Goal: Task Accomplishment & Management: Manage account settings

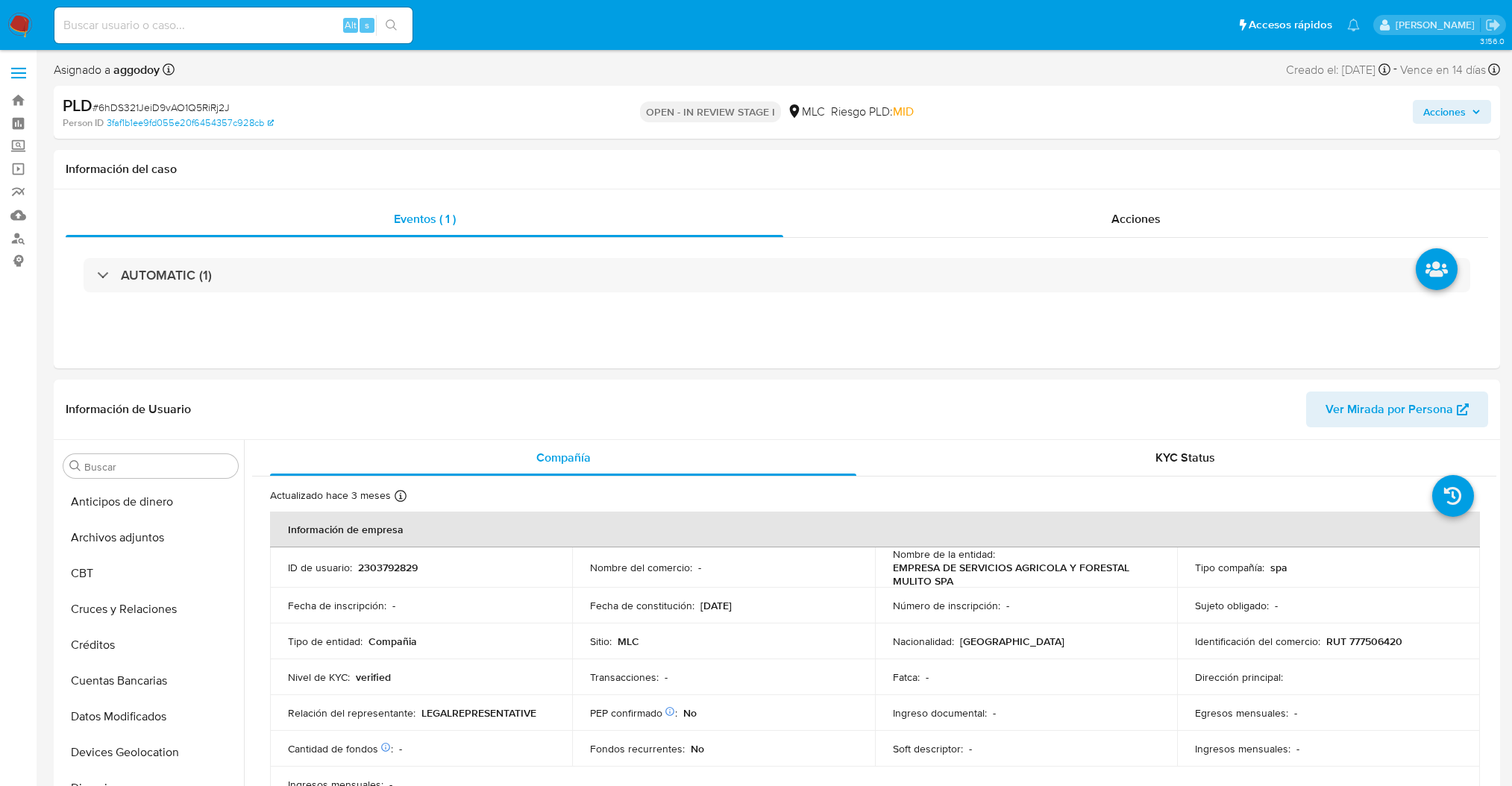
select select "10"
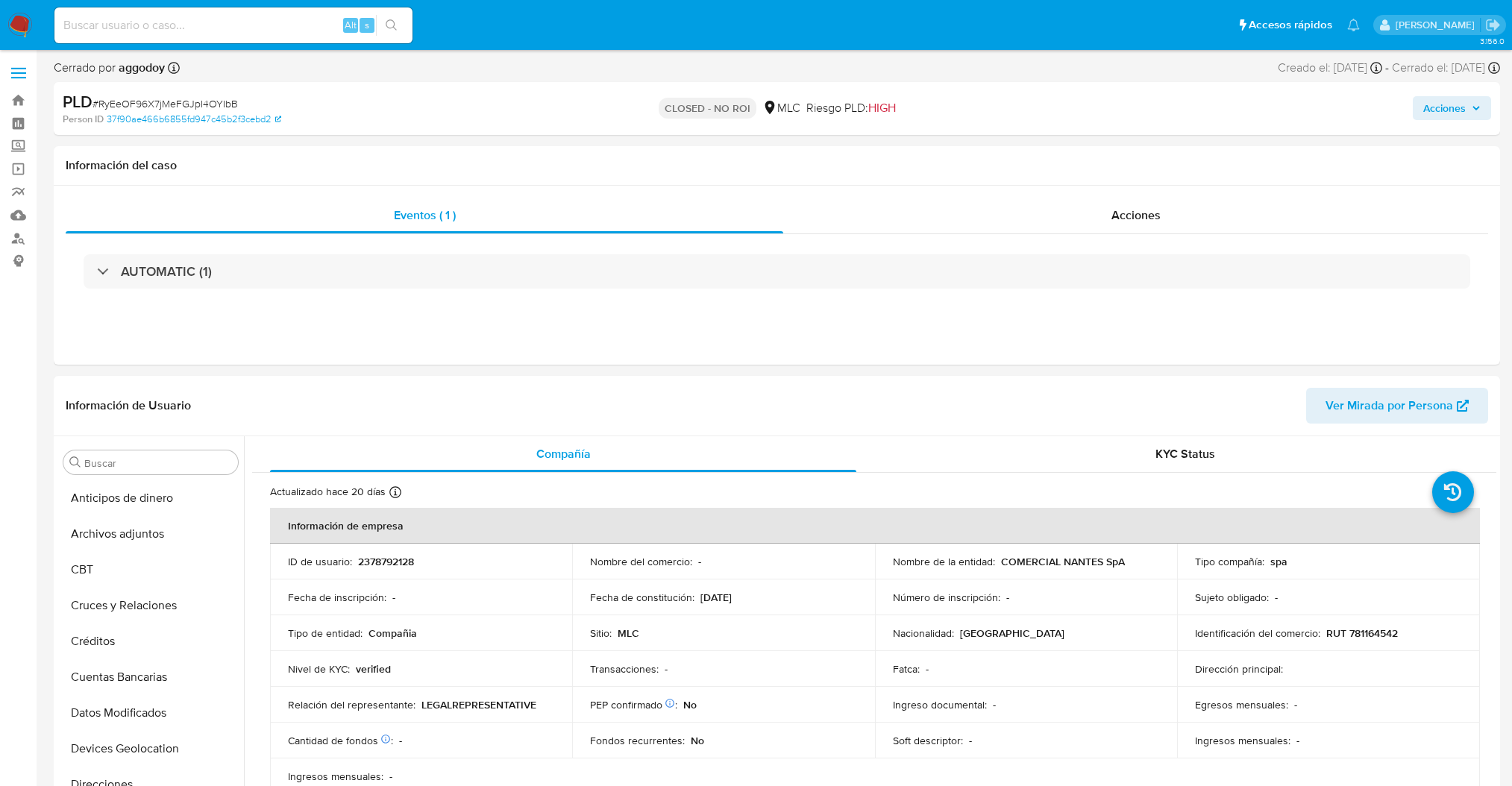
select select "10"
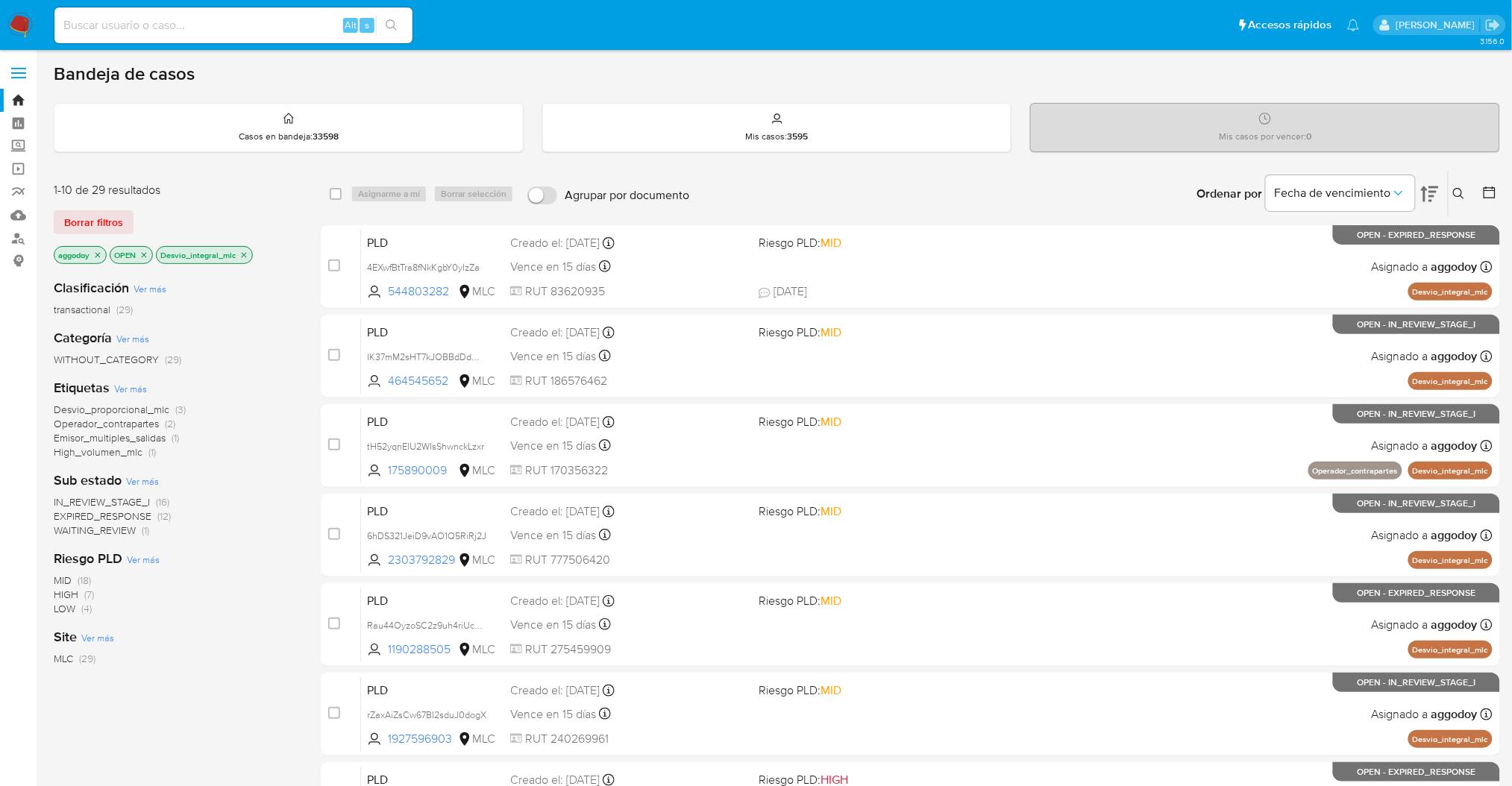
click at [1465, 195] on button at bounding box center [1461, 194] width 25 height 18
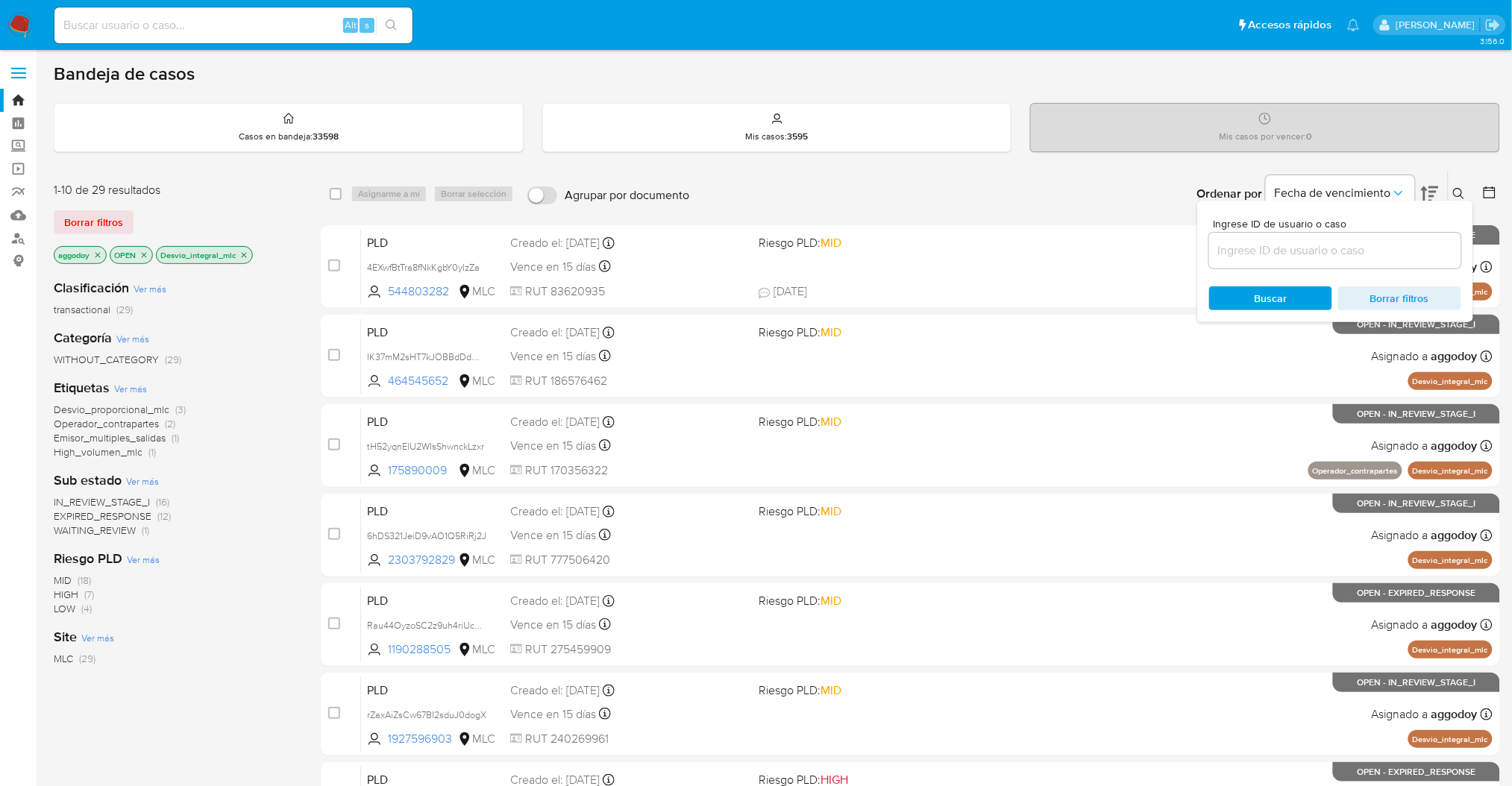
click at [1394, 249] on input at bounding box center [1335, 251] width 252 height 20
type input "464545652"
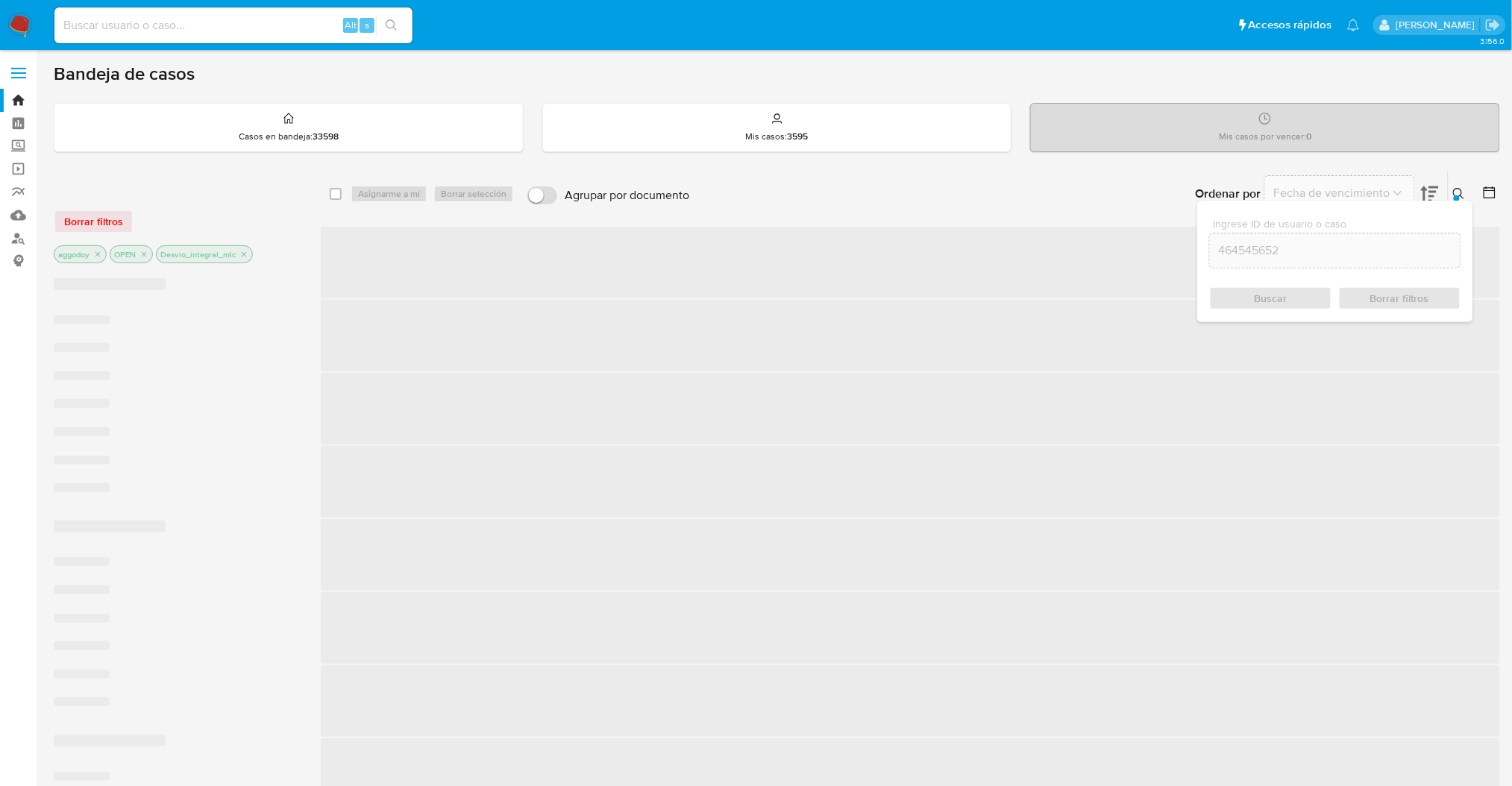
click at [1455, 193] on icon at bounding box center [1459, 194] width 12 height 12
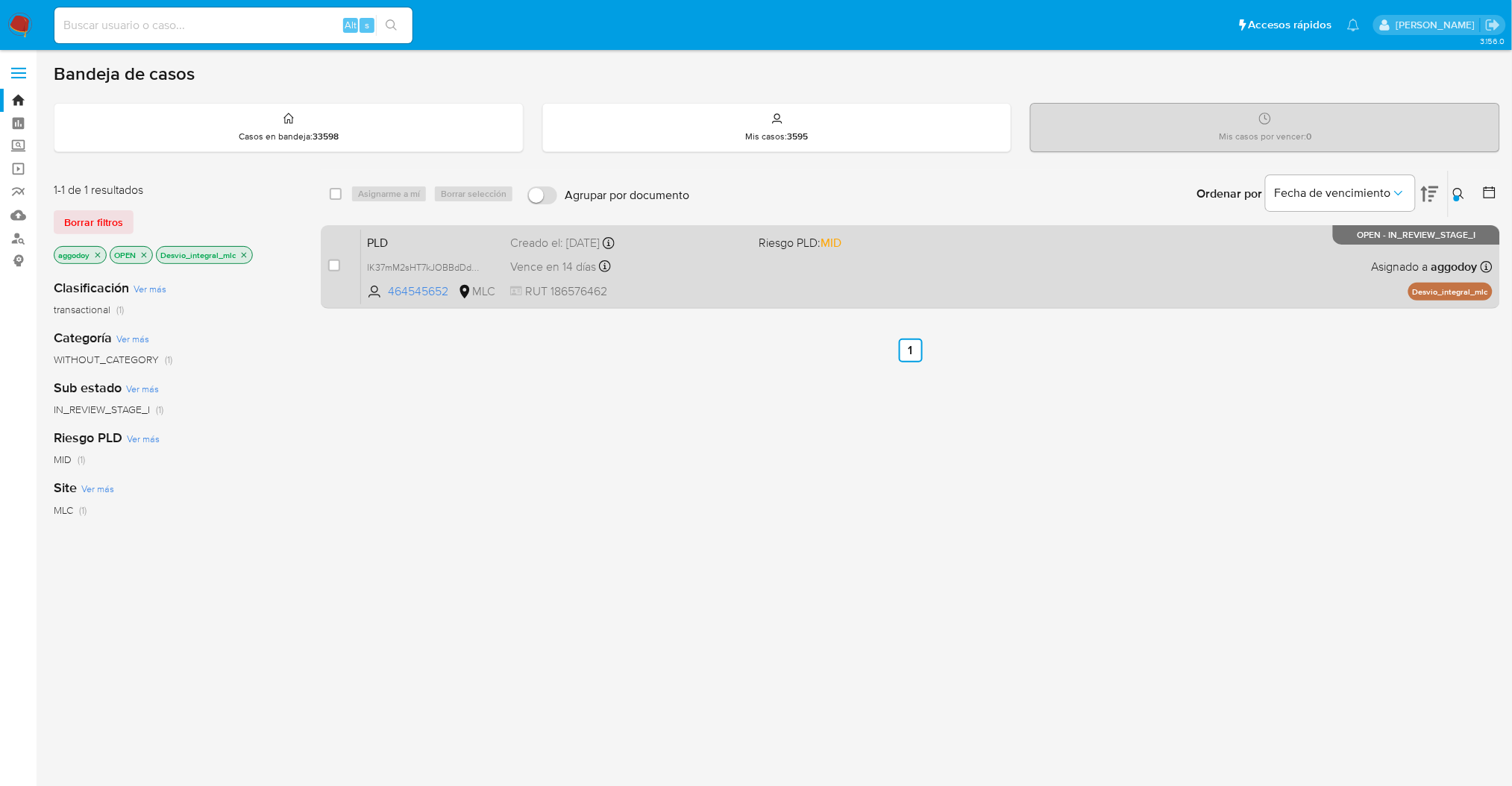
click at [1331, 273] on div "PLD IK37mM2sHT7kJOBBdDdOIJYT 464545652 MLC Riesgo PLD: MID Creado el: 12/06/202…" at bounding box center [927, 267] width 1131 height 76
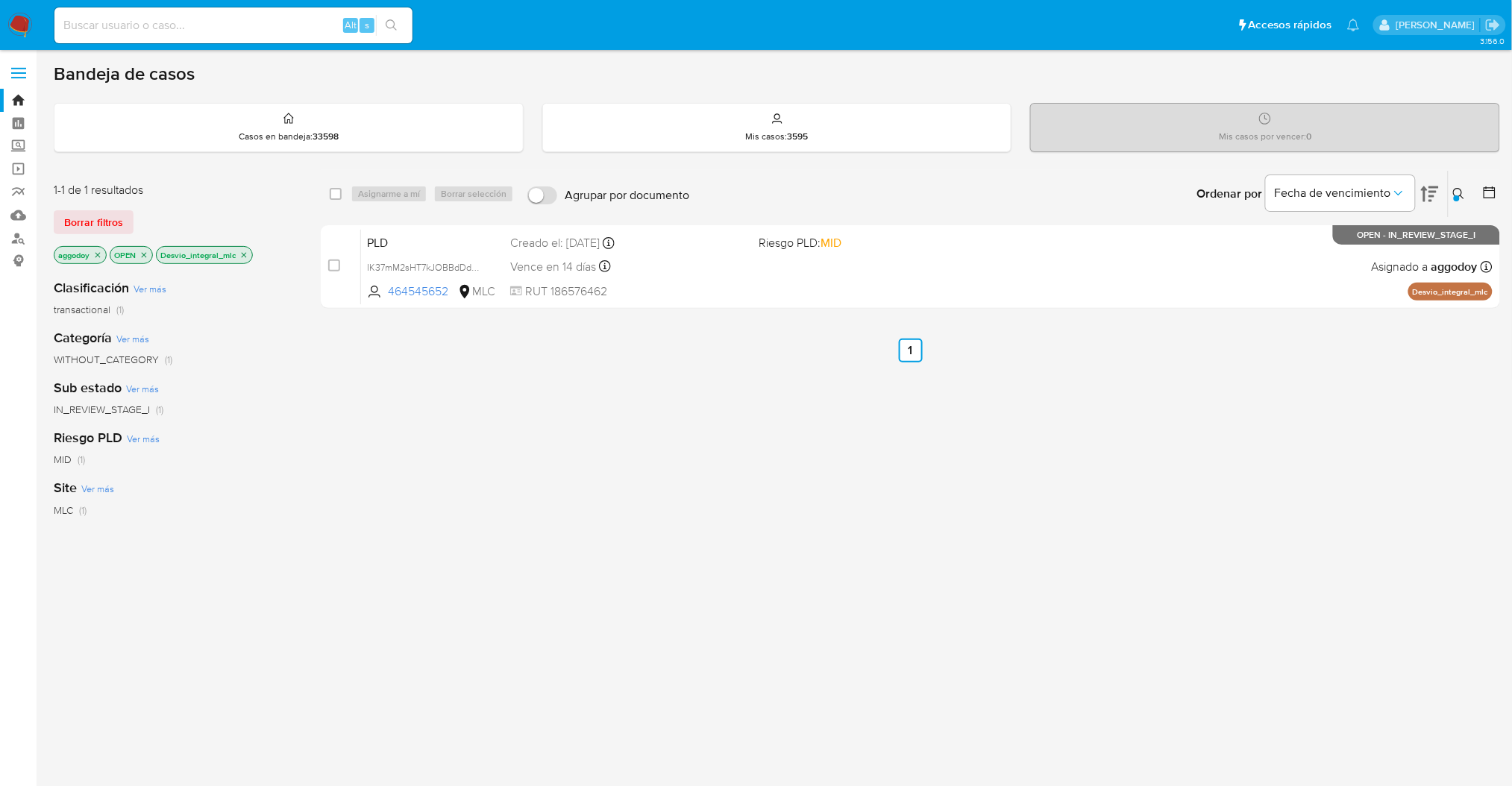
click at [1466, 207] on div "Ingrese ID de usuario o caso 464545652 Buscar Borrar filtros" at bounding box center [1461, 193] width 26 height 46
click at [1464, 196] on icon at bounding box center [1459, 194] width 12 height 12
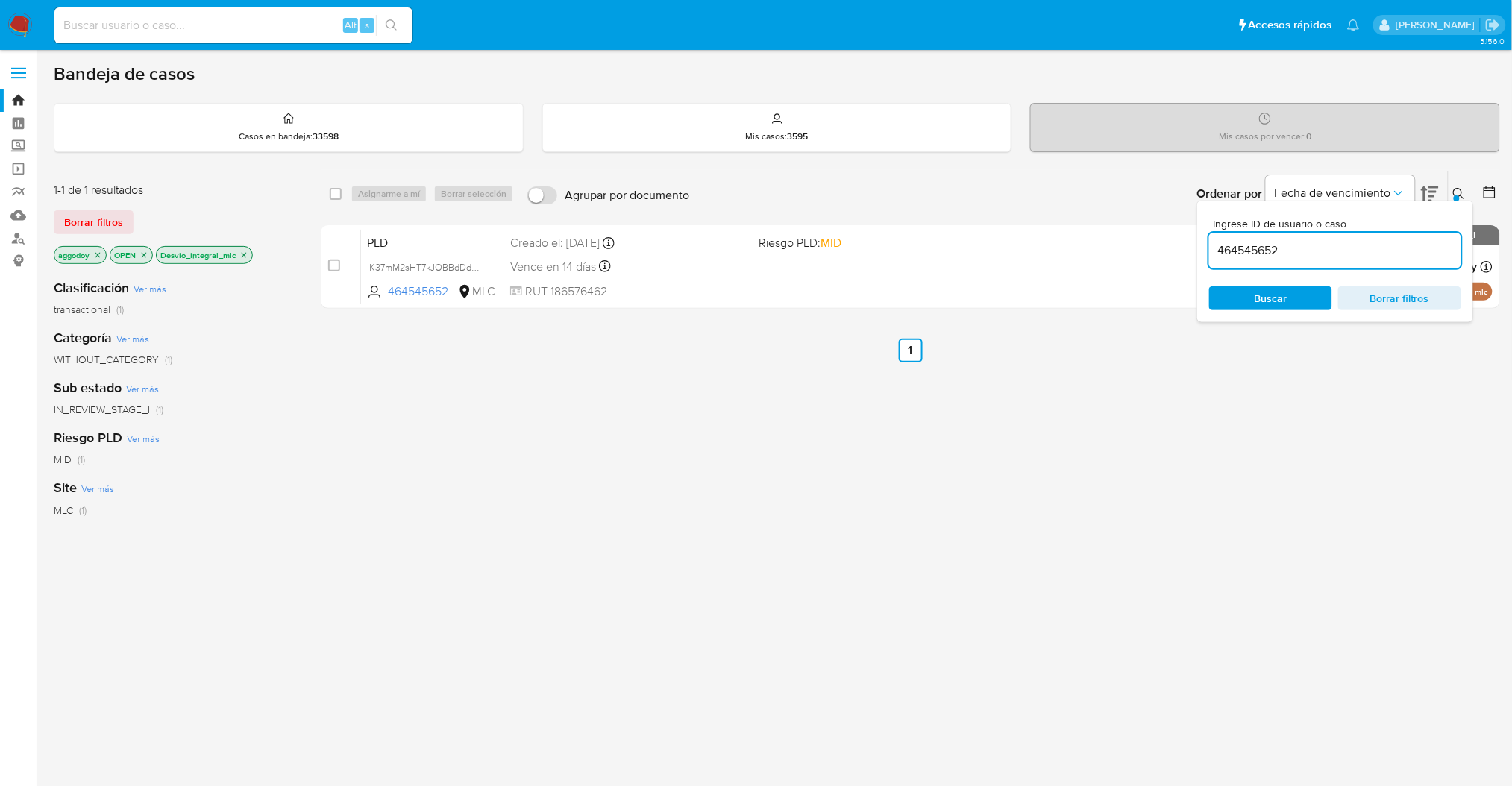
click at [1395, 247] on input "464545652" at bounding box center [1335, 251] width 252 height 20
type input "1190288505"
click at [1457, 196] on div at bounding box center [1457, 199] width 6 height 6
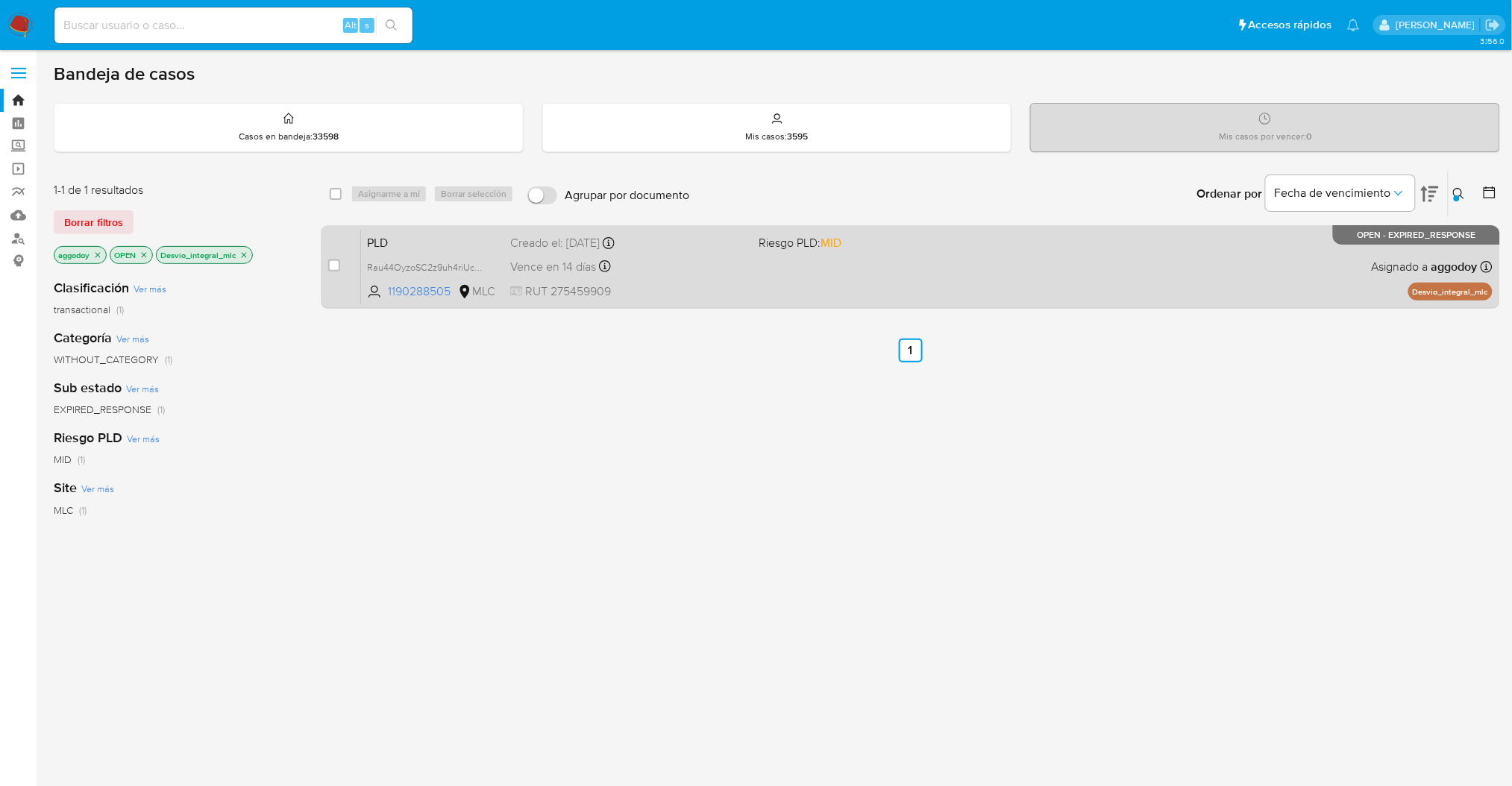
click at [1110, 242] on div "PLD Rau44OyzoSC2z9uh4riUcPSK 1190288505 MLC Riesgo PLD: MID Creado el: 12/06/20…" at bounding box center [927, 267] width 1131 height 76
click at [332, 260] on input "checkbox" at bounding box center [335, 266] width 12 height 12
checkbox input "true"
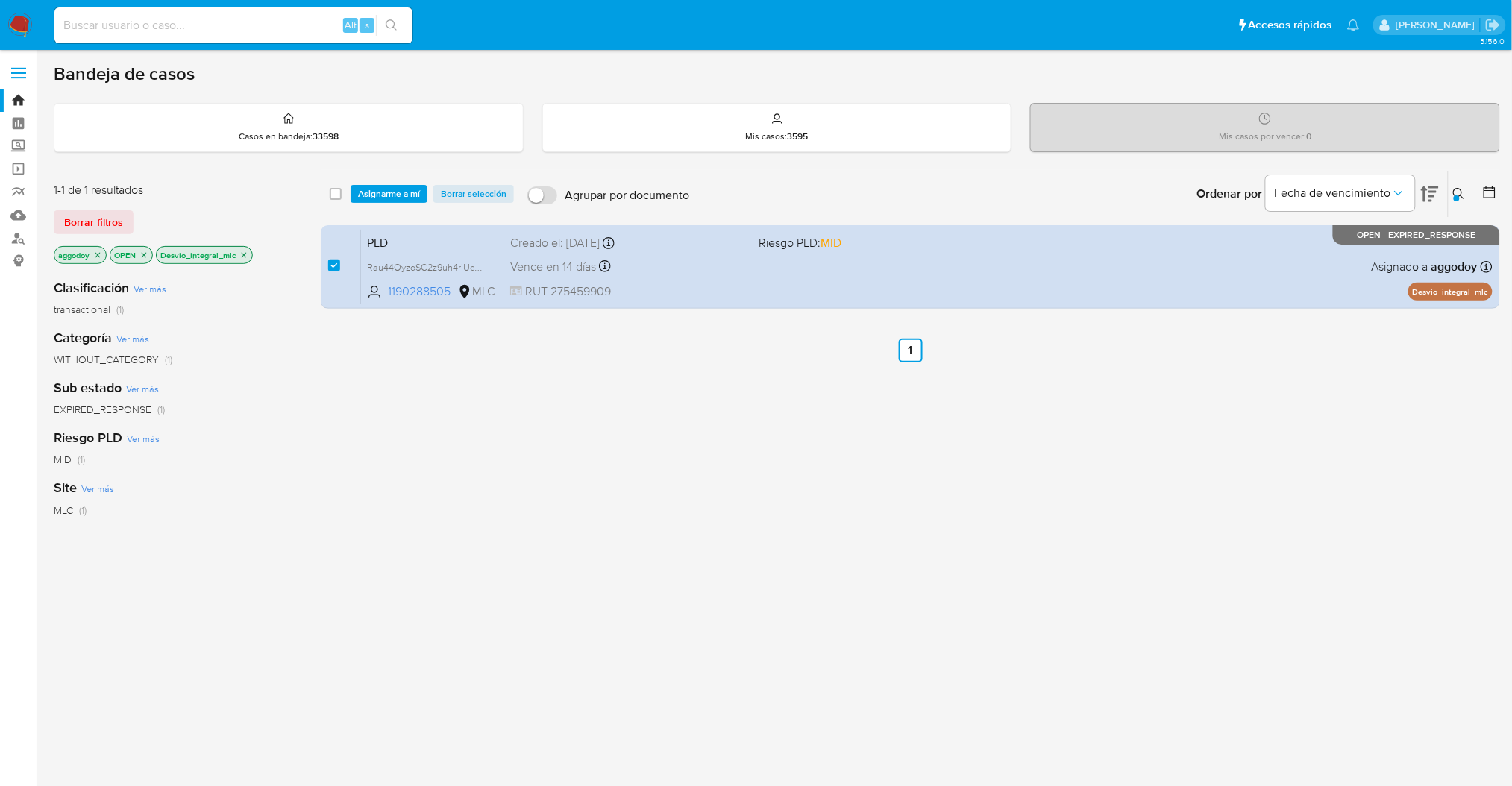
click at [384, 204] on div "select-all-cases-checkbox Asignarme a mí Borrar selección Agrupar por documento…" at bounding box center [910, 193] width 1179 height 46
click at [380, 187] on span "Asignarme a mí" at bounding box center [389, 194] width 62 height 15
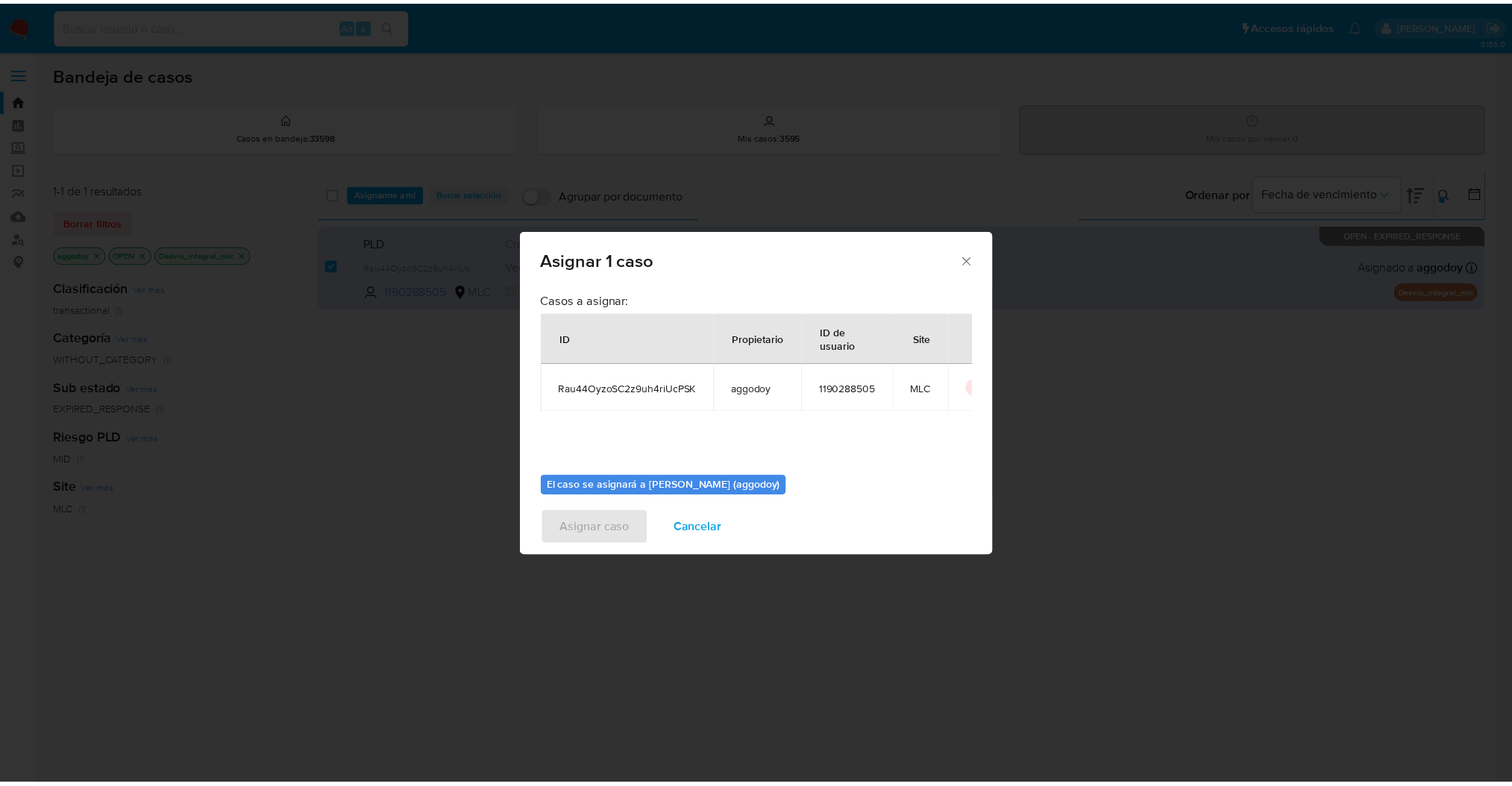
scroll to position [76, 0]
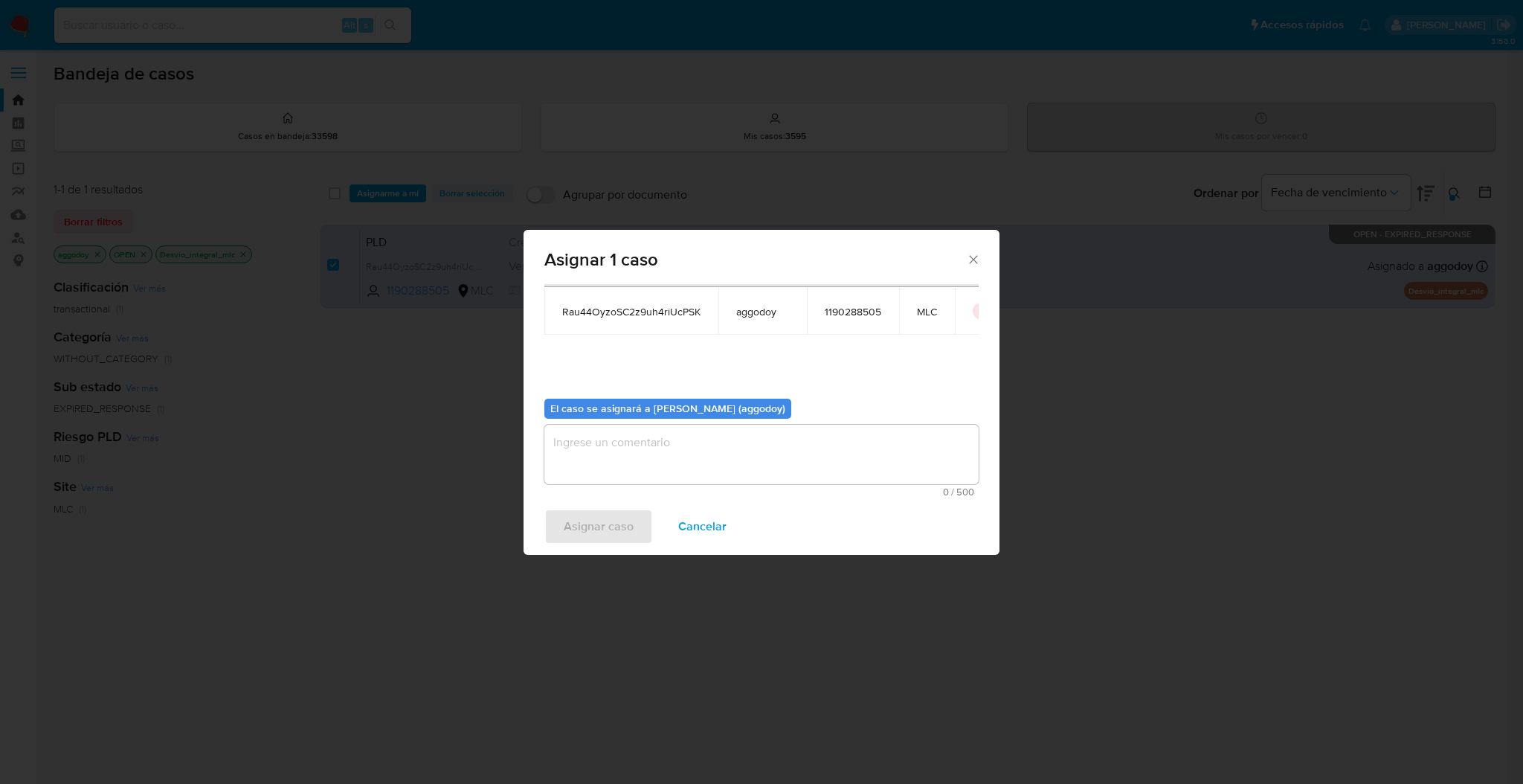
click at [801, 460] on textarea "assign-modal" at bounding box center [762, 454] width 435 height 59
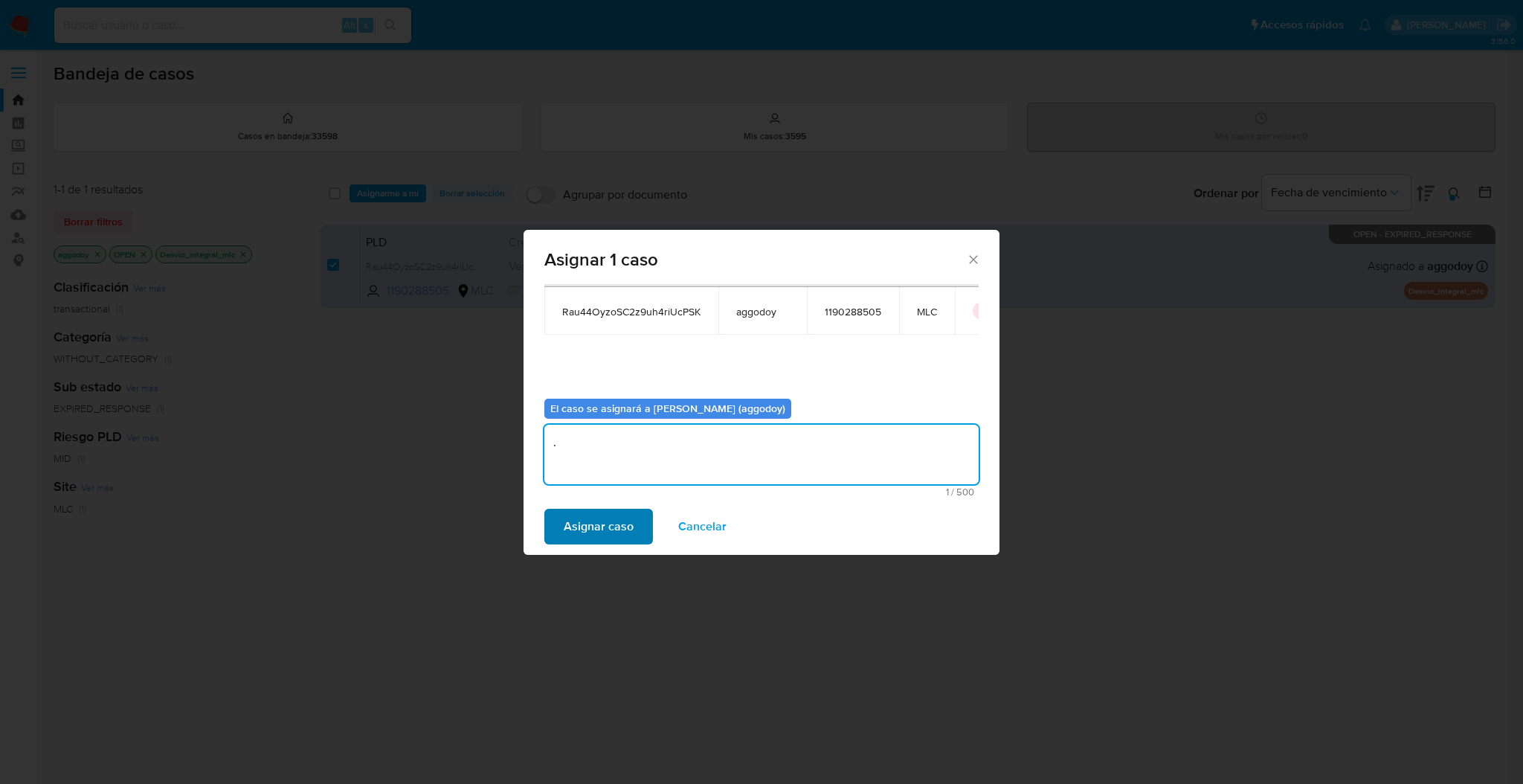
type textarea "."
click at [589, 528] on span "Asignar caso" at bounding box center [599, 526] width 70 height 32
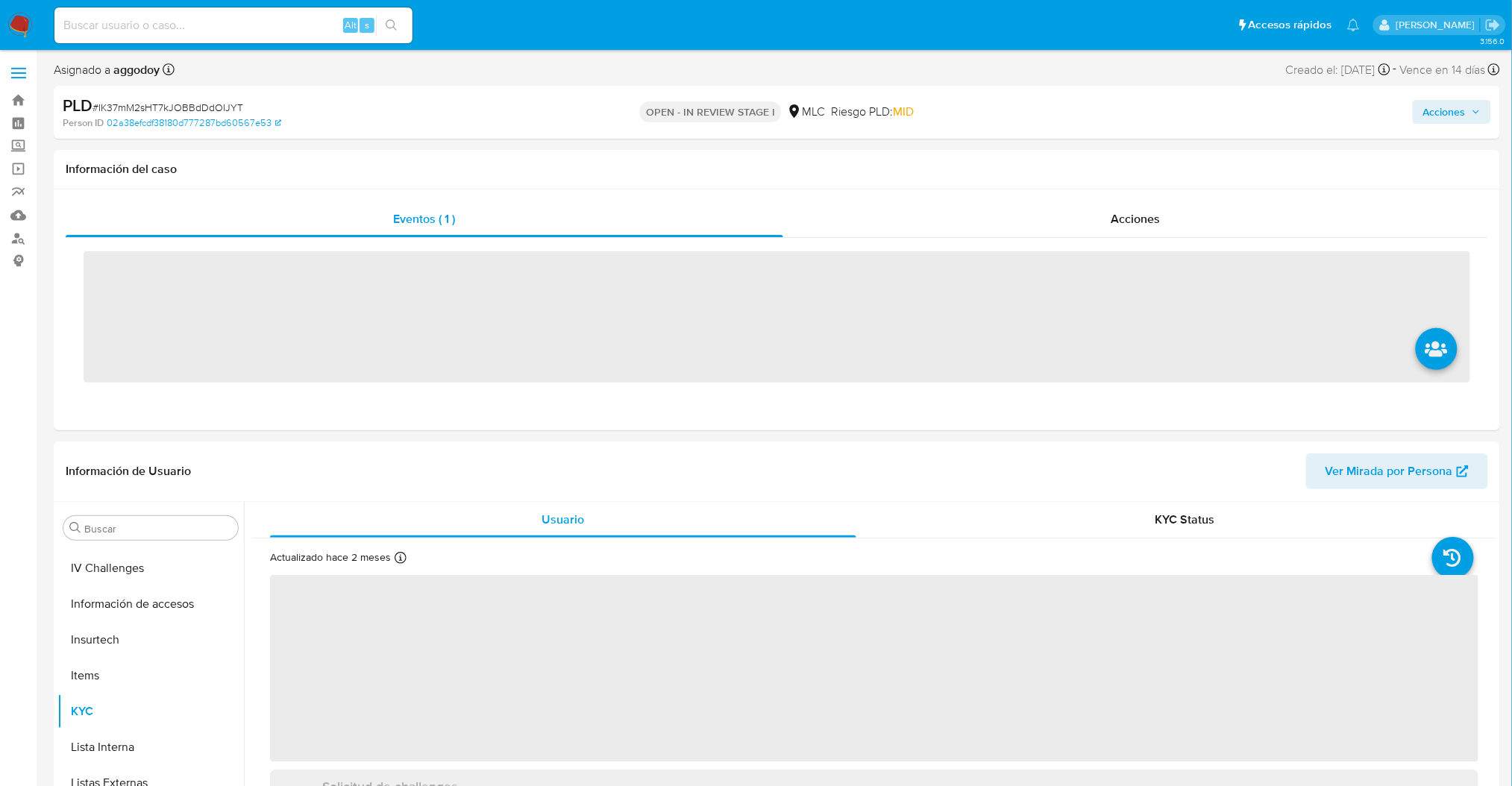
scroll to position [629, 0]
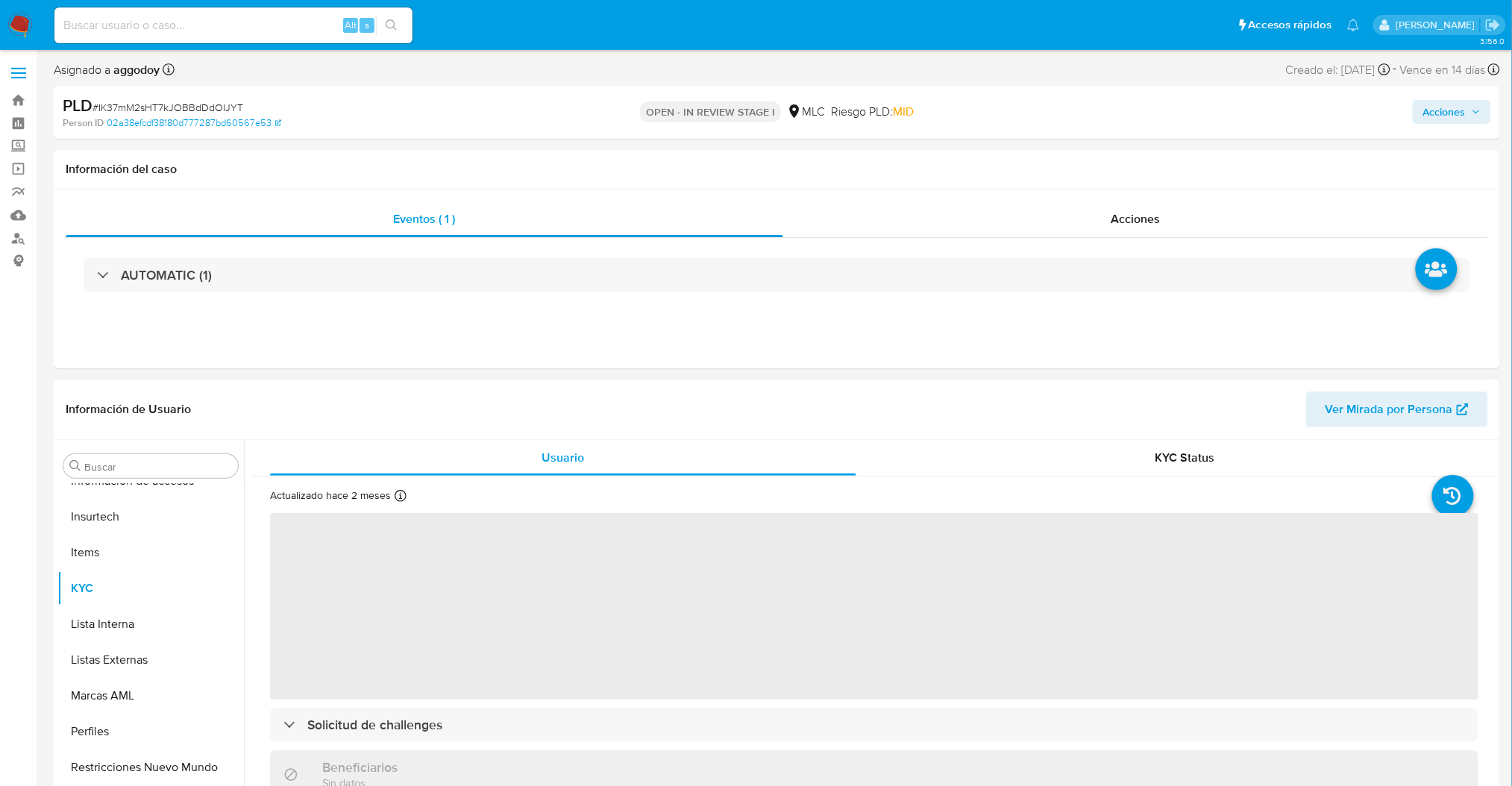
select select "10"
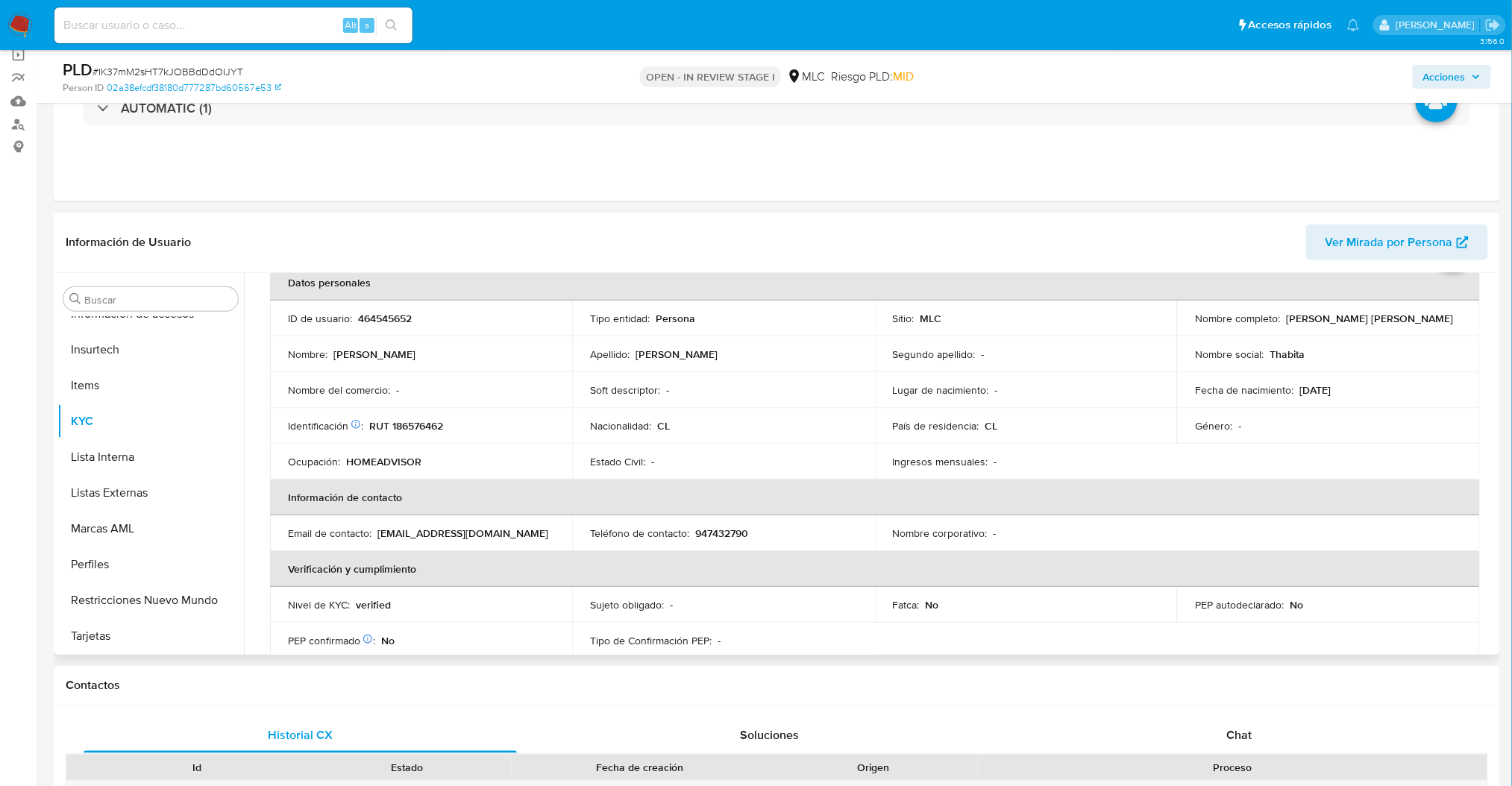
scroll to position [77, 0]
click at [409, 436] on td "Identificación Nº de serie: 110526120 : RUT 186576462" at bounding box center [421, 427] width 302 height 35
click at [404, 427] on p "RUT 186576462" at bounding box center [406, 428] width 74 height 14
copy p "186576462"
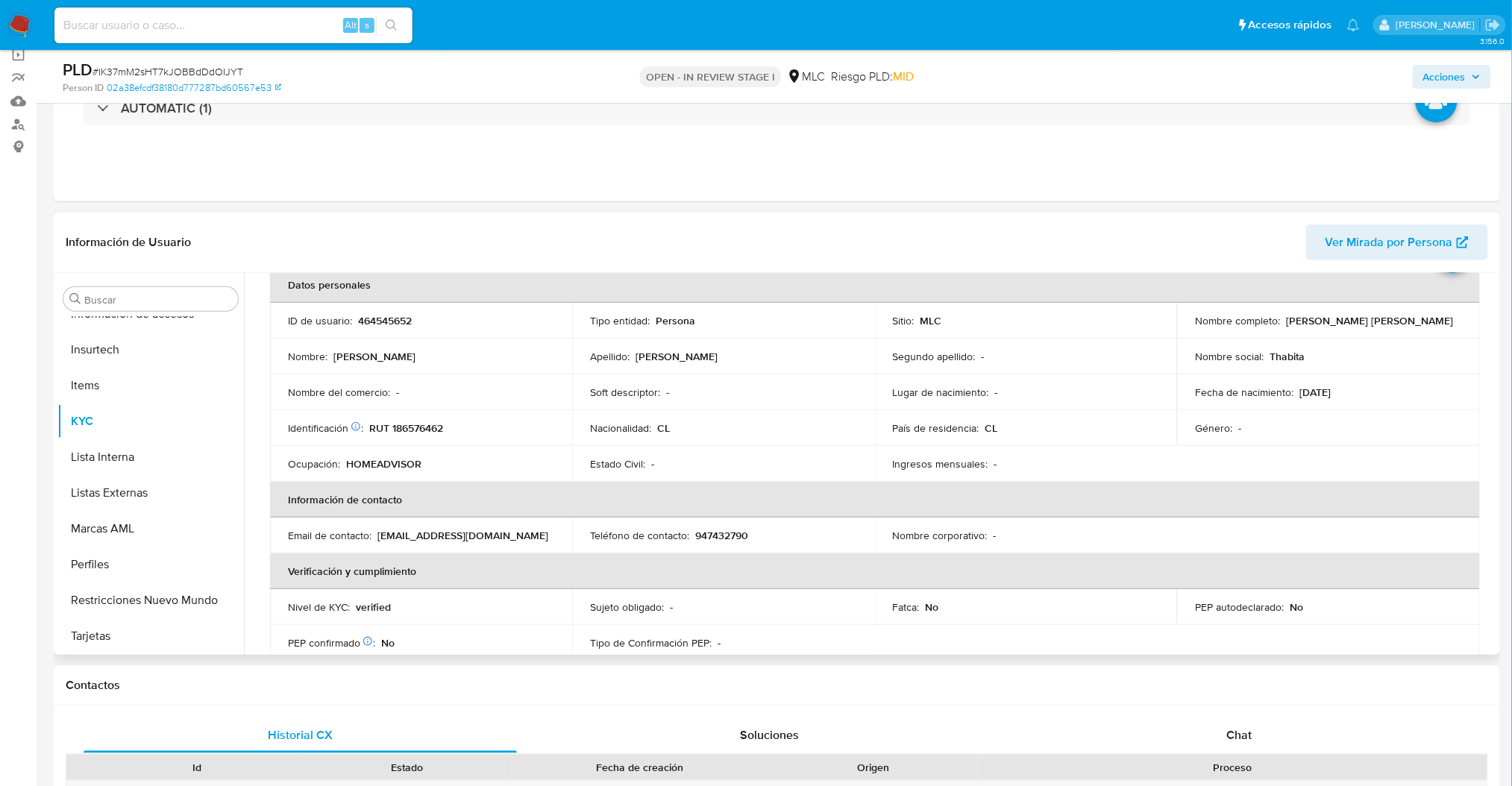
click at [363, 328] on td "ID de usuario : 464545652" at bounding box center [421, 320] width 302 height 35
click at [363, 326] on p "464545652" at bounding box center [384, 321] width 54 height 14
copy p "464545652"
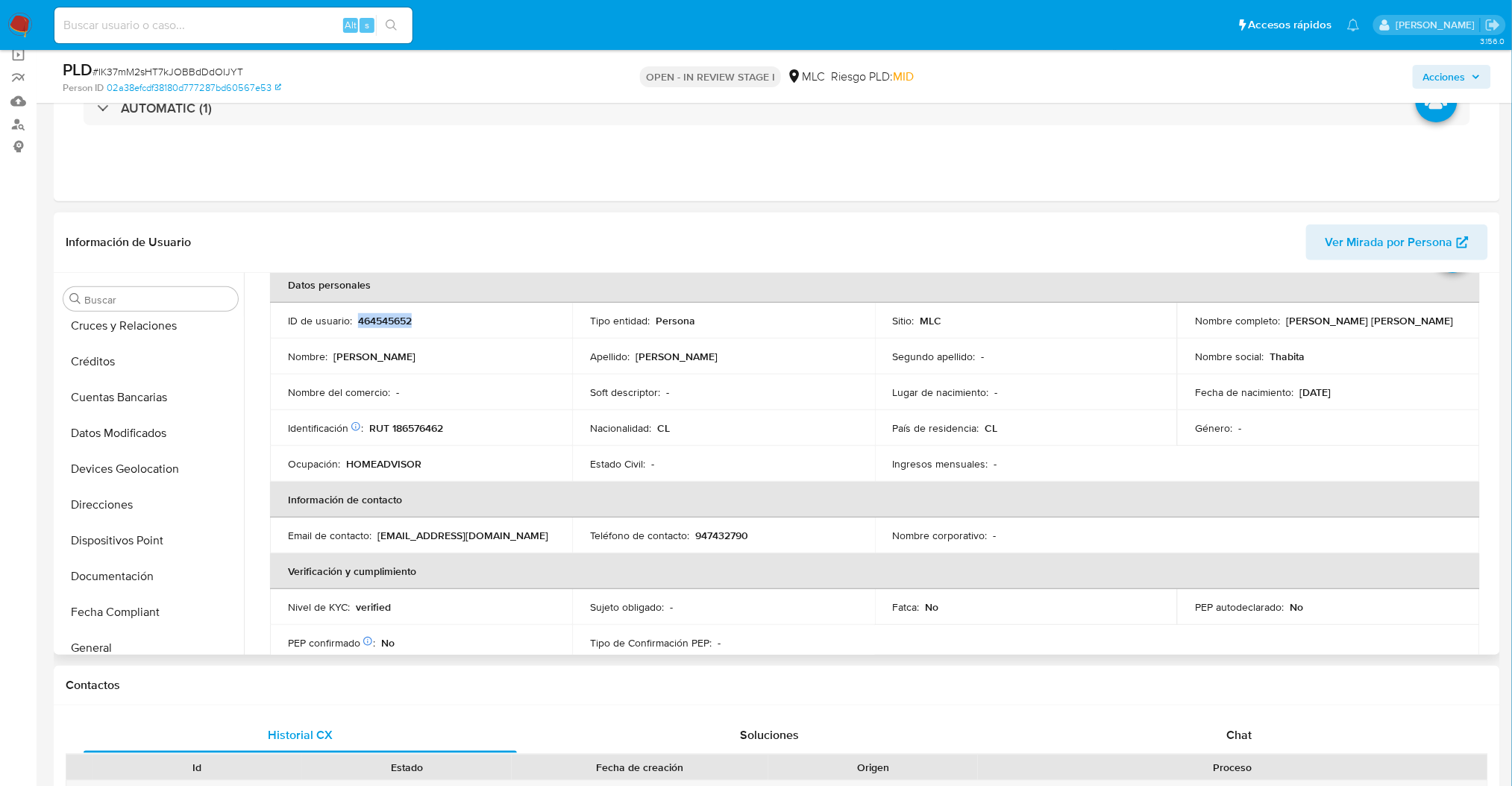
scroll to position [102, 0]
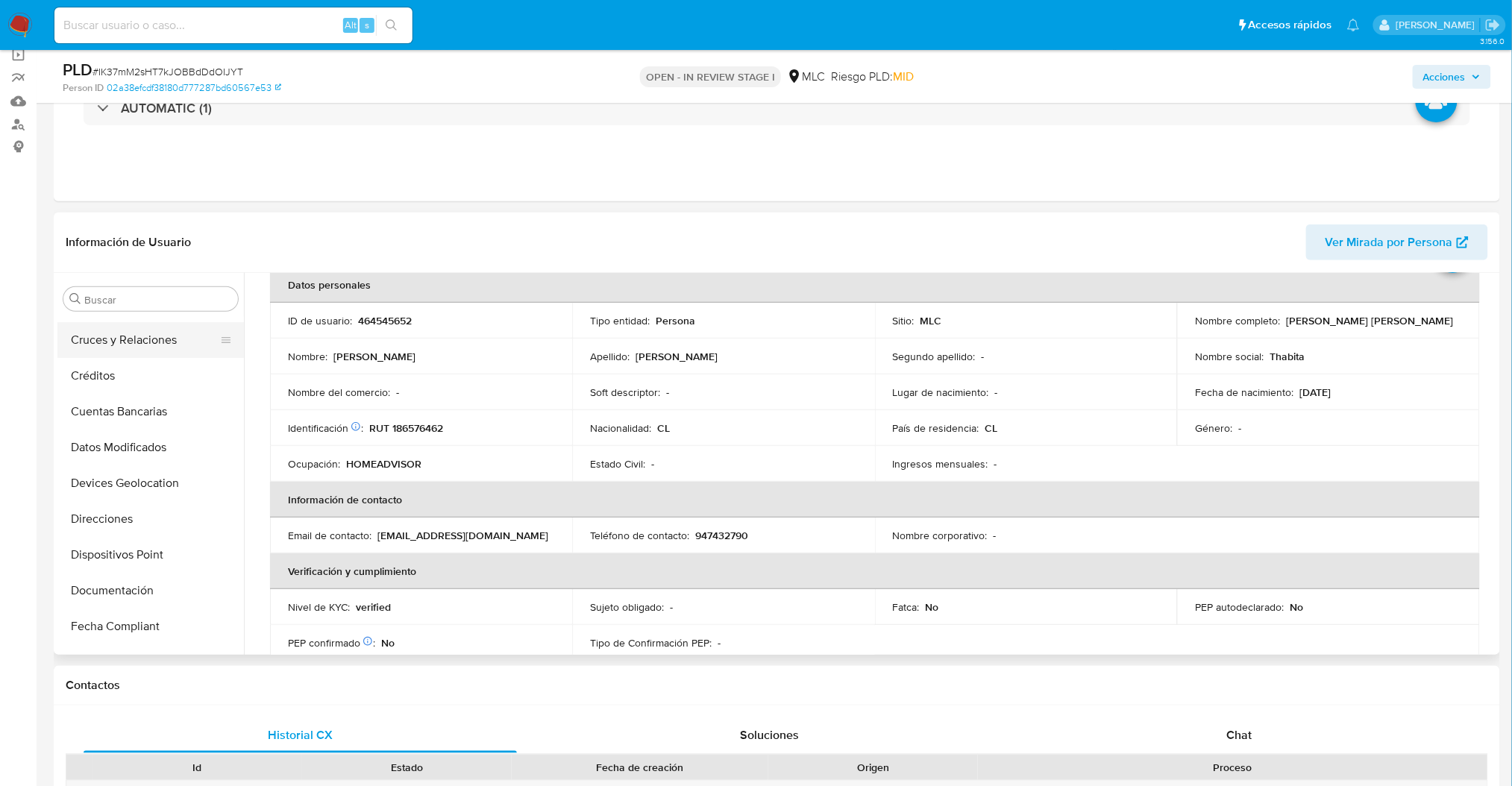
click at [220, 324] on div at bounding box center [226, 340] width 12 height 32
click at [177, 341] on button "Cruces y Relaciones" at bounding box center [144, 340] width 174 height 35
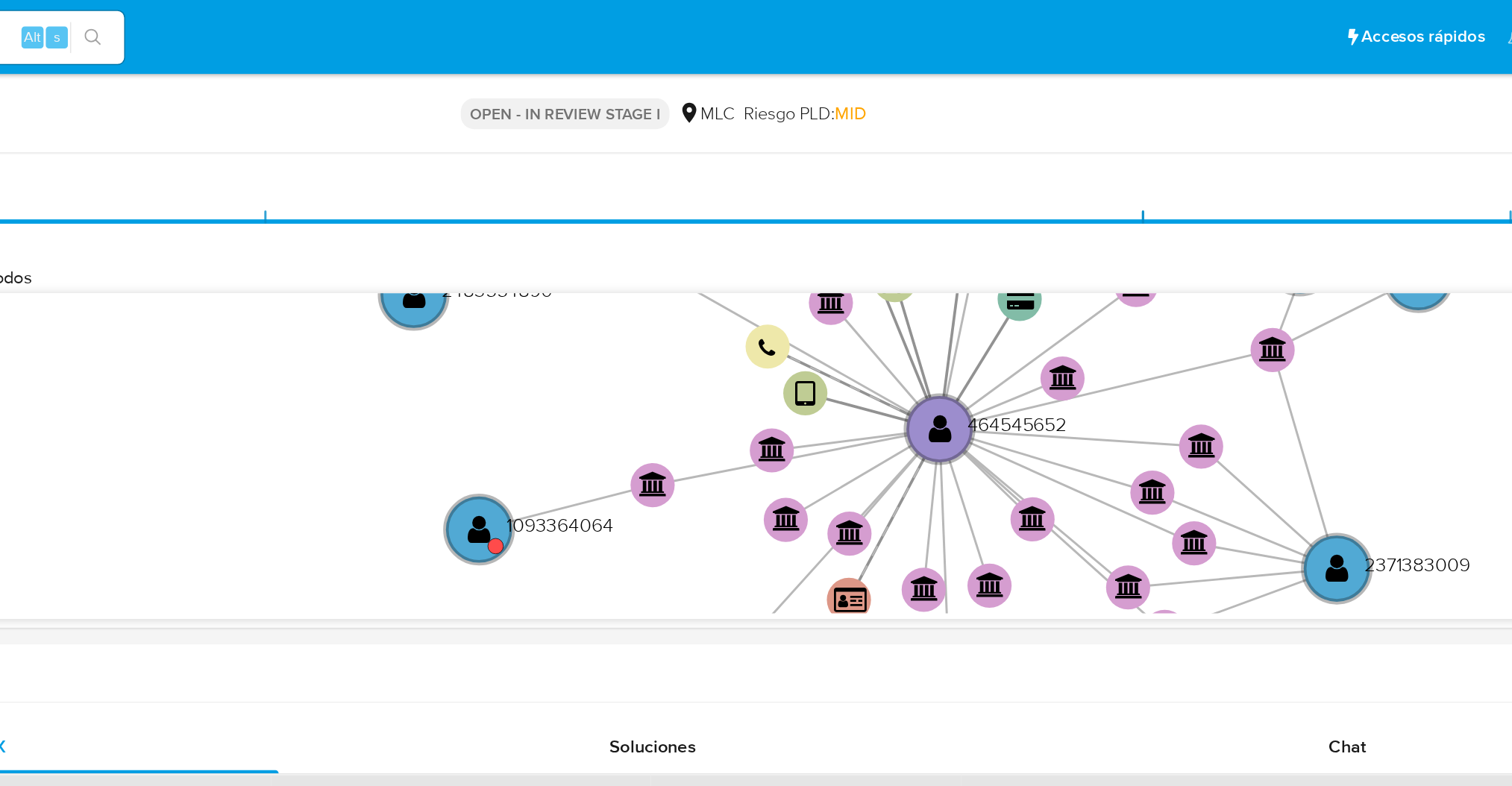
scroll to position [341, 0]
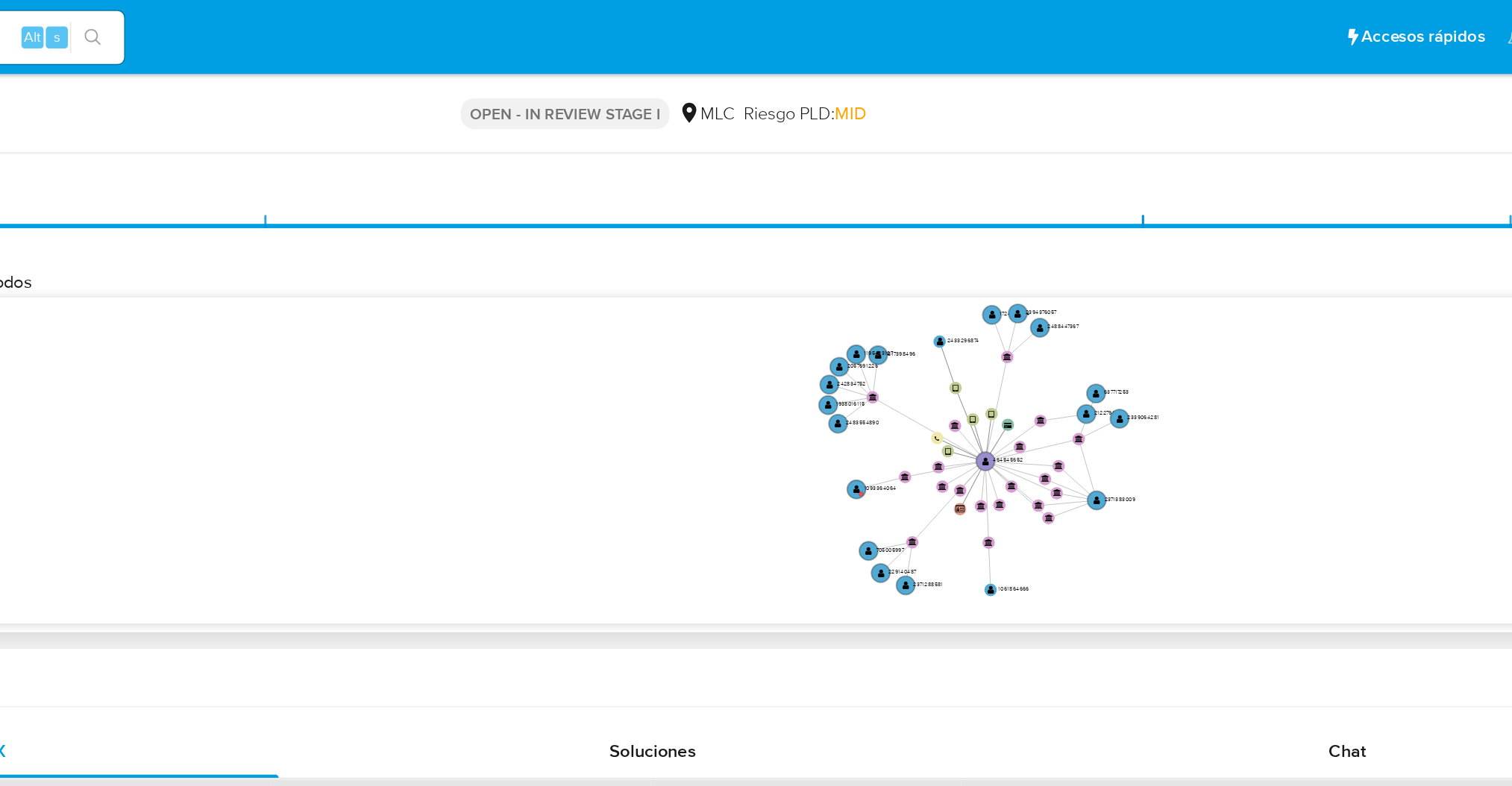
drag, startPoint x: 1222, startPoint y: 303, endPoint x: 1140, endPoint y: 312, distance: 82.5
click at [1140, 312] on icon "device-62a26f2108813b001aa22341  user-464545652  464545652 device-68367b559f7…" at bounding box center [884, 310] width 1223 height 216
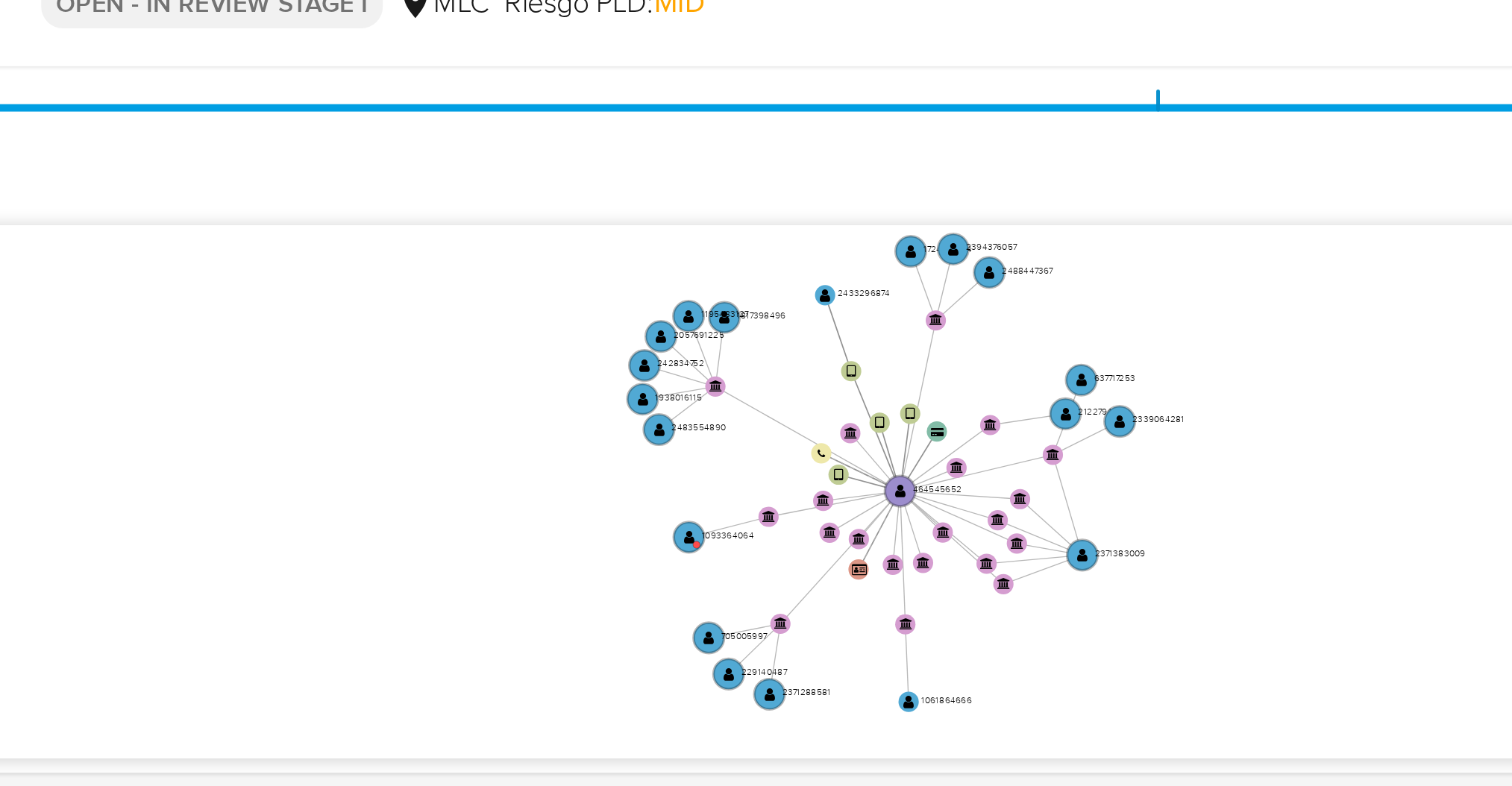
scroll to position [375, 0]
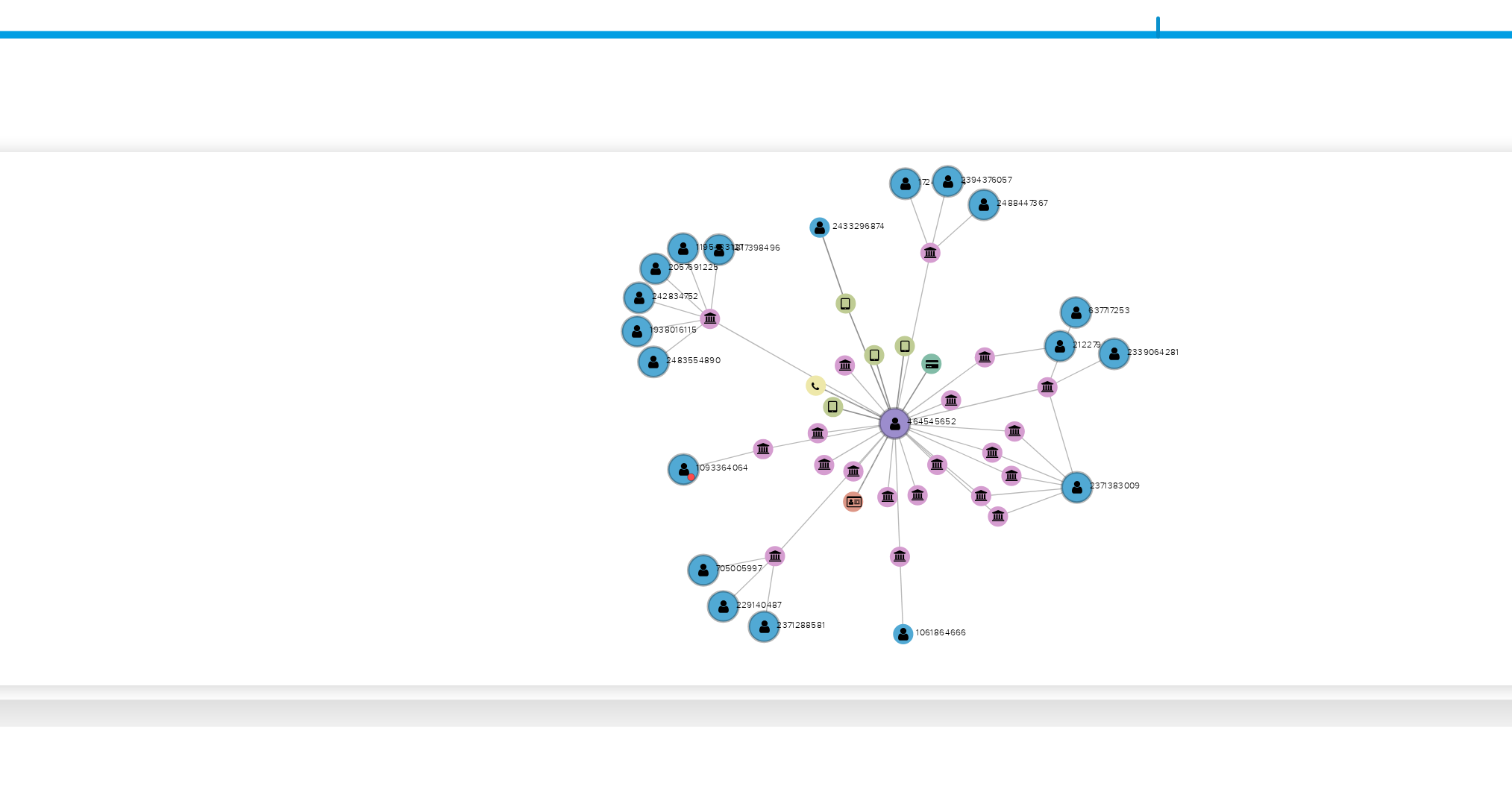
click at [1096, 270] on icon "device-62a26f2108813b001aa22341  user-464545652  464545652 device-68367b559f7…" at bounding box center [884, 276] width 1223 height 216
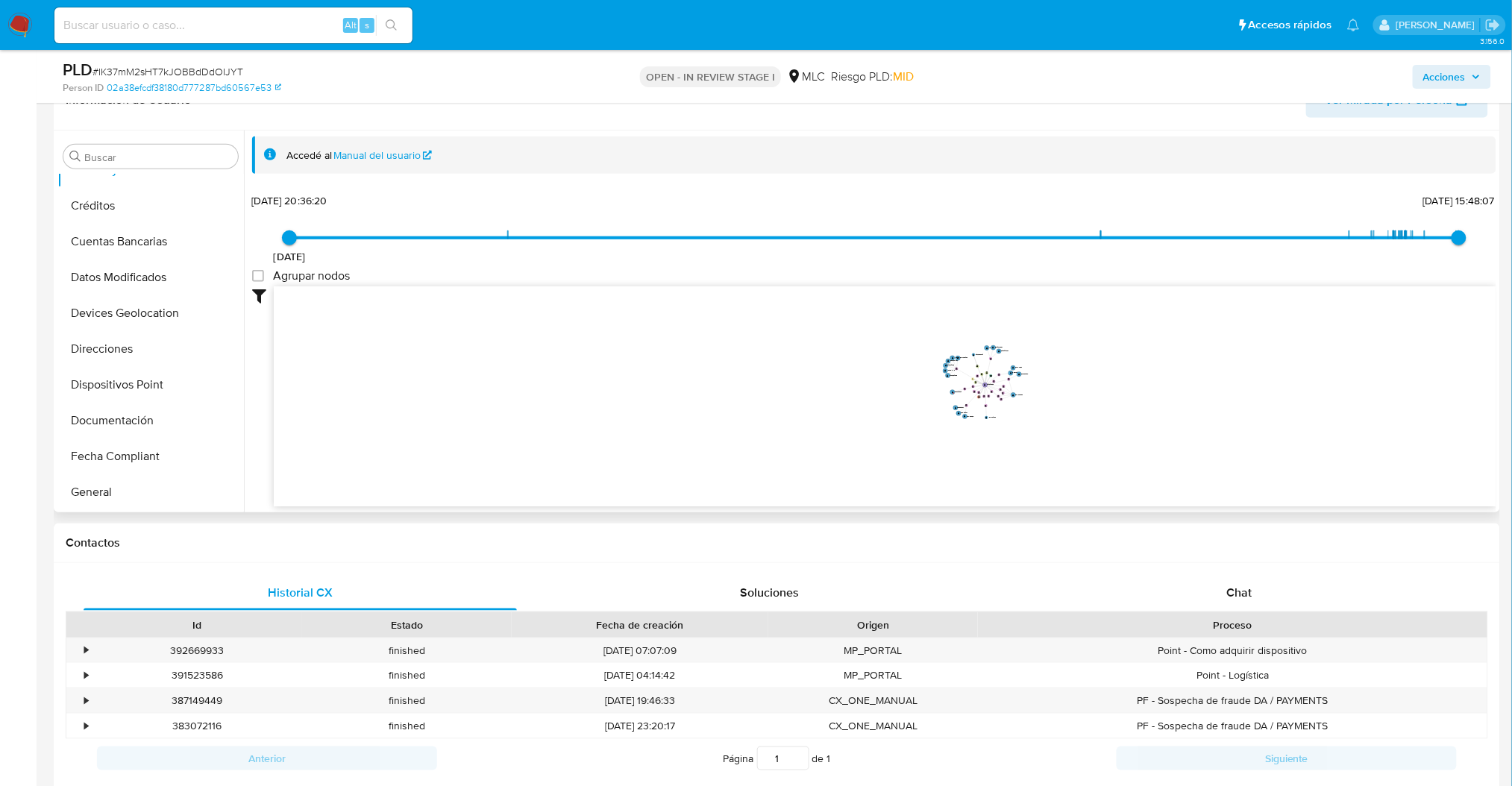
scroll to position [162, 0]
click at [140, 379] on button "Documentación" at bounding box center [144, 388] width 174 height 35
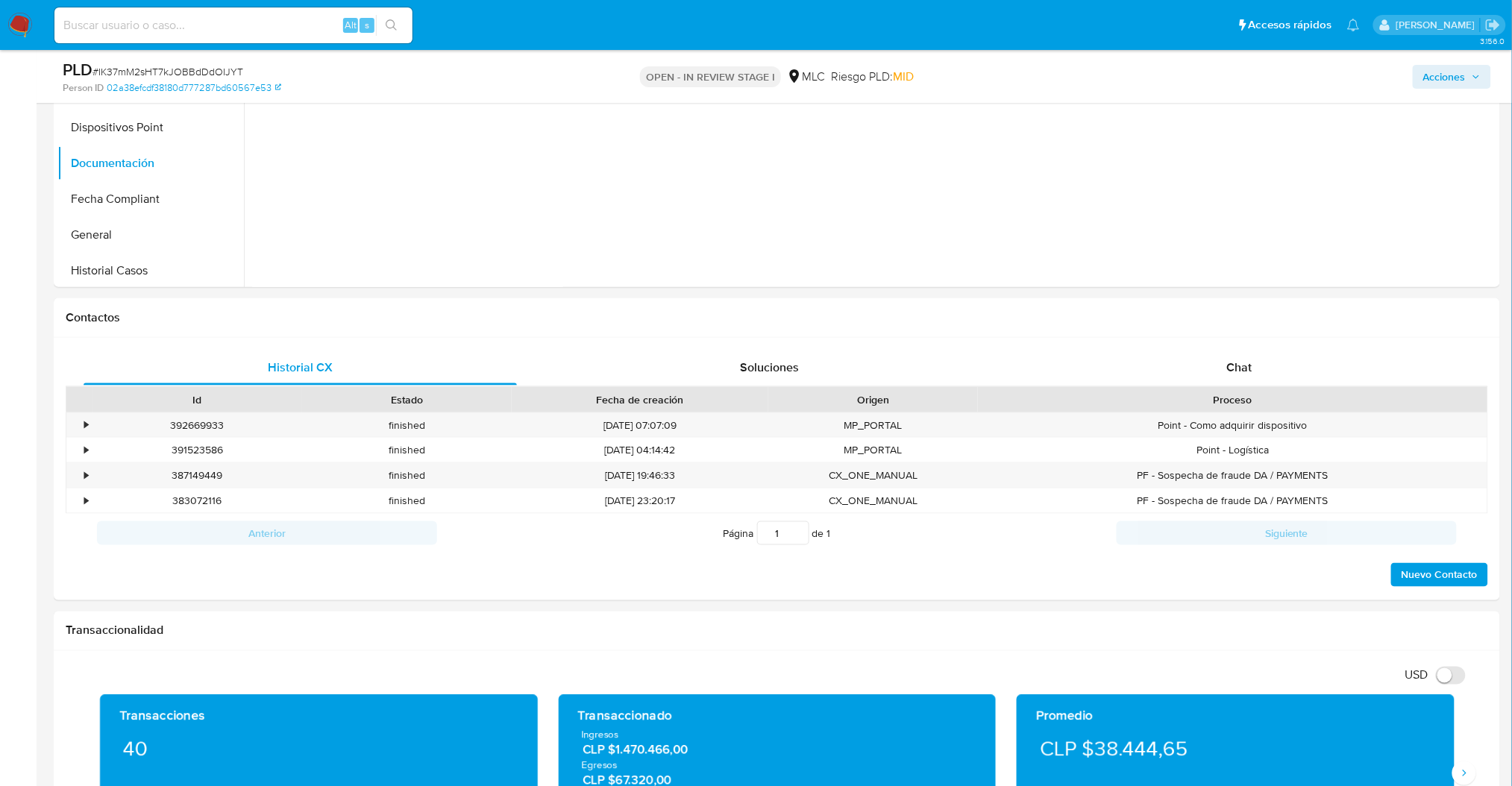
scroll to position [475, 0]
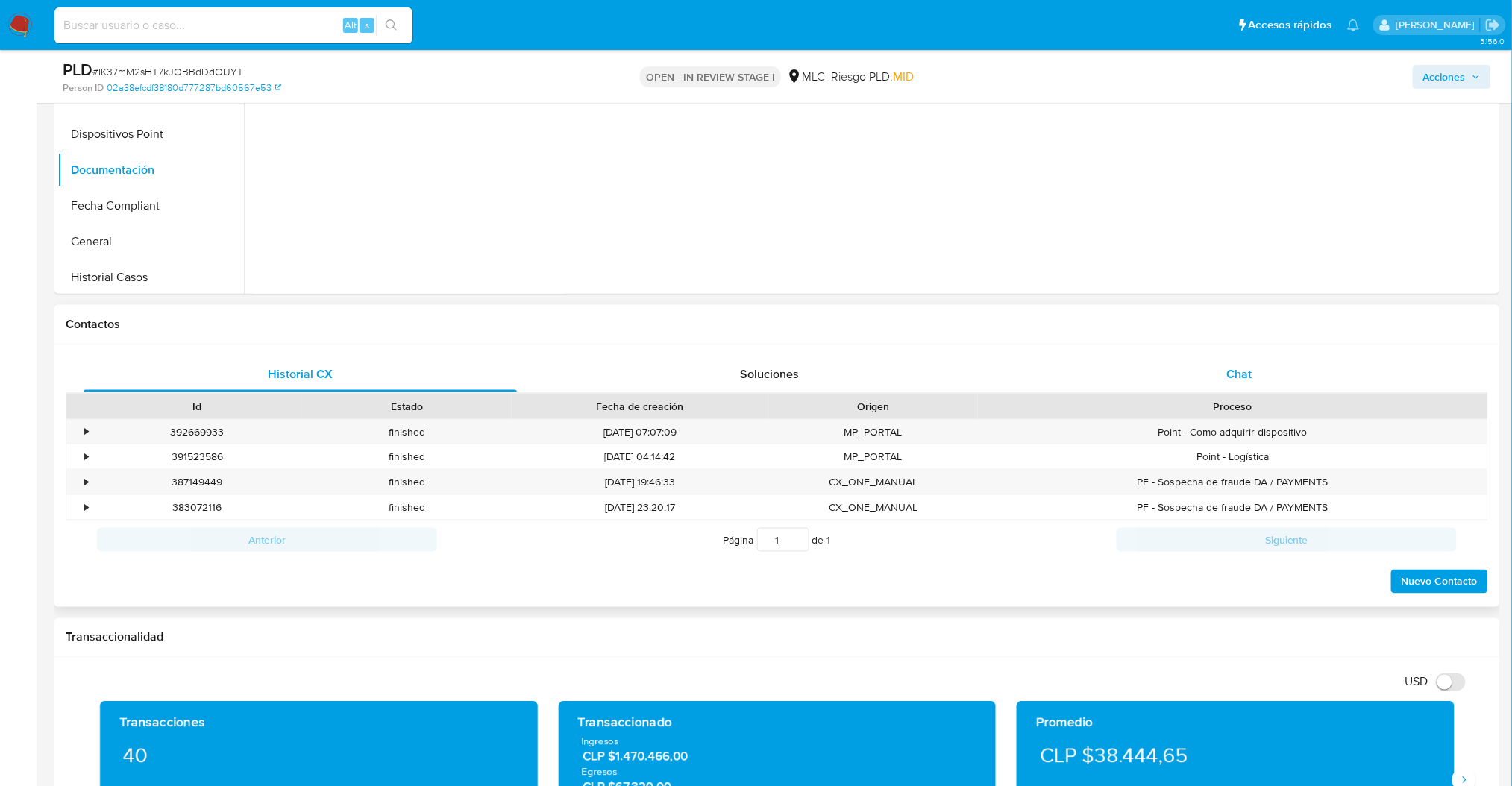
click at [1221, 359] on div "Chat" at bounding box center [1239, 374] width 434 height 35
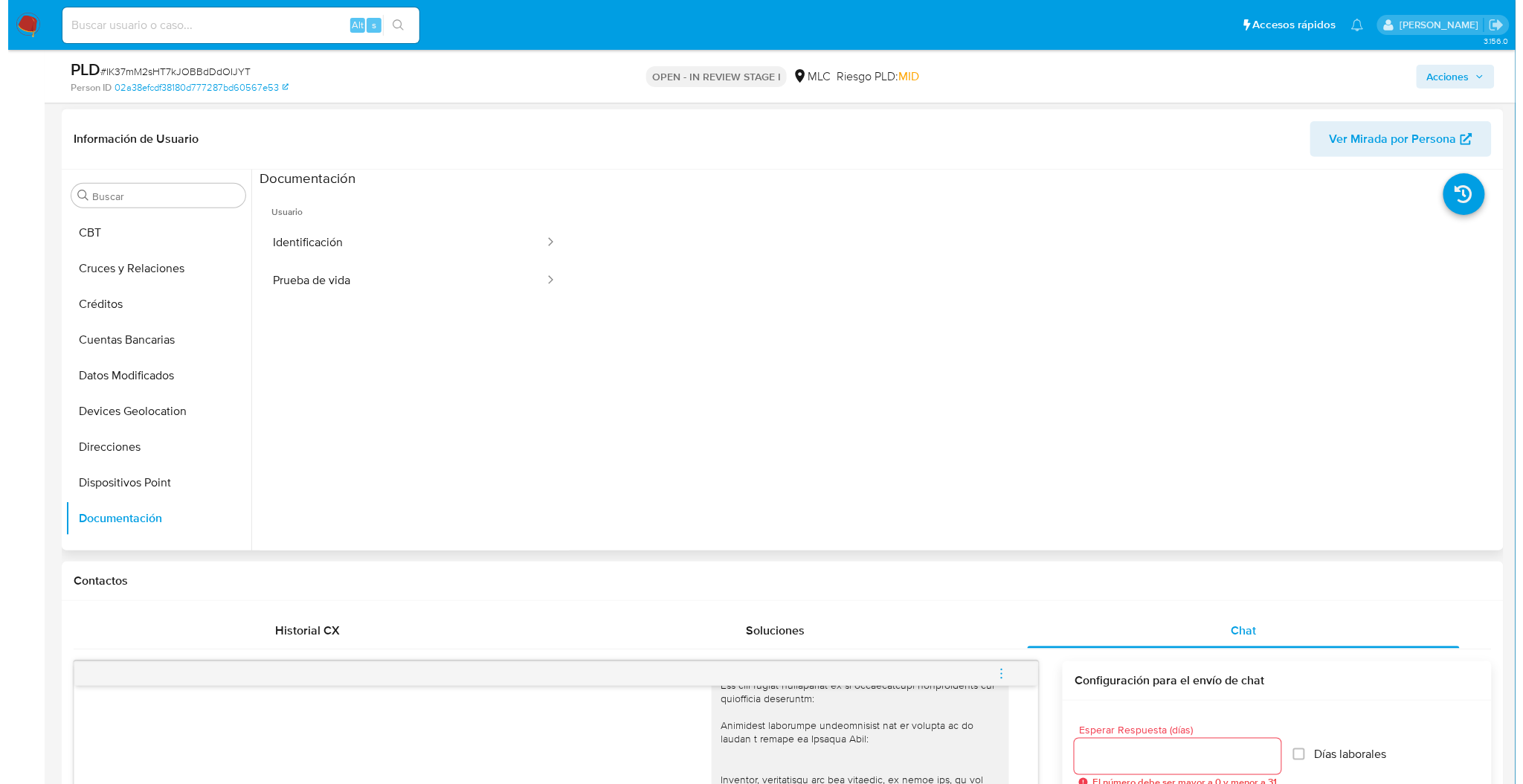
scroll to position [0, 0]
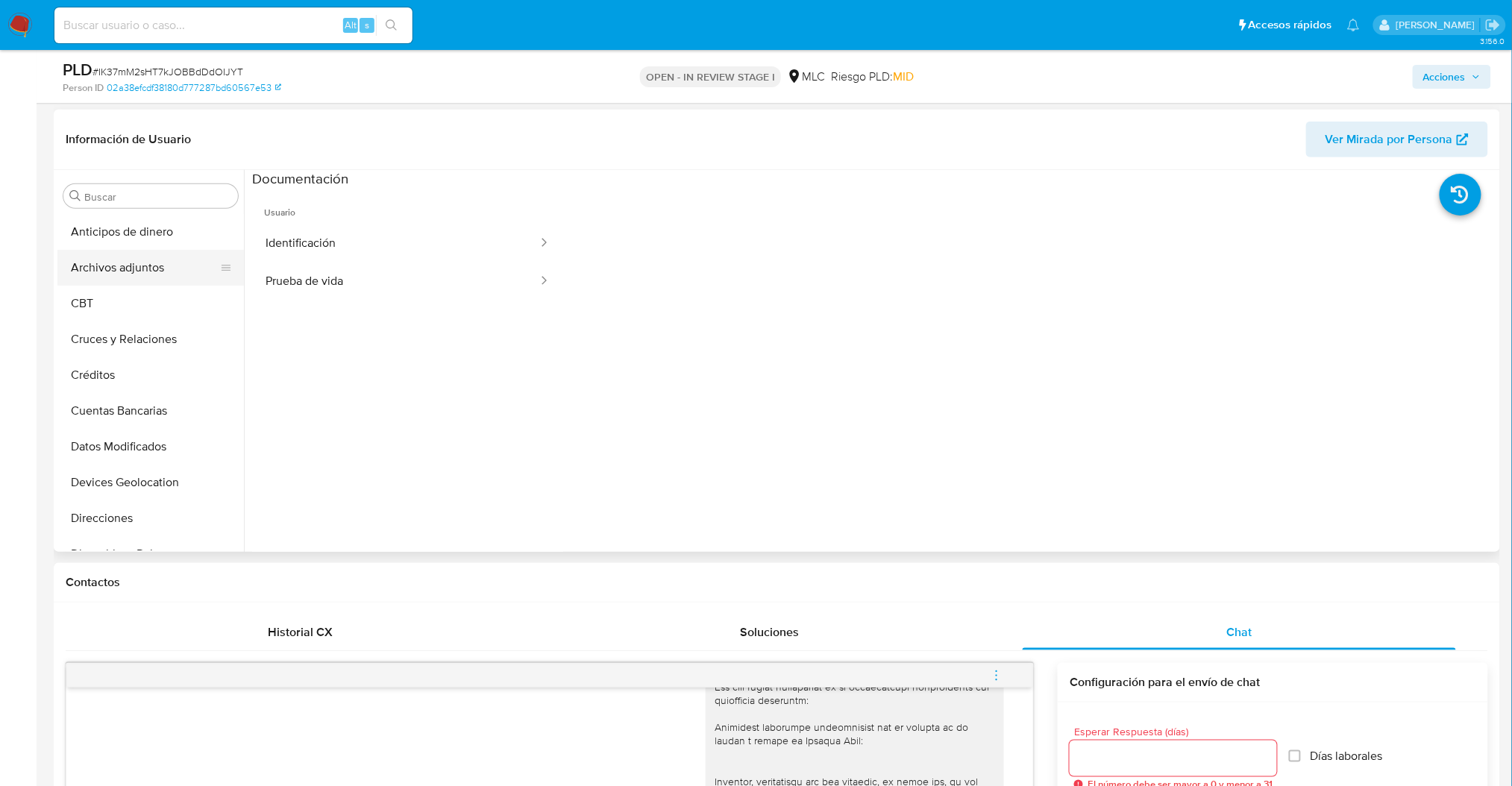
click at [157, 273] on button "Archivos adjuntos" at bounding box center [144, 267] width 174 height 35
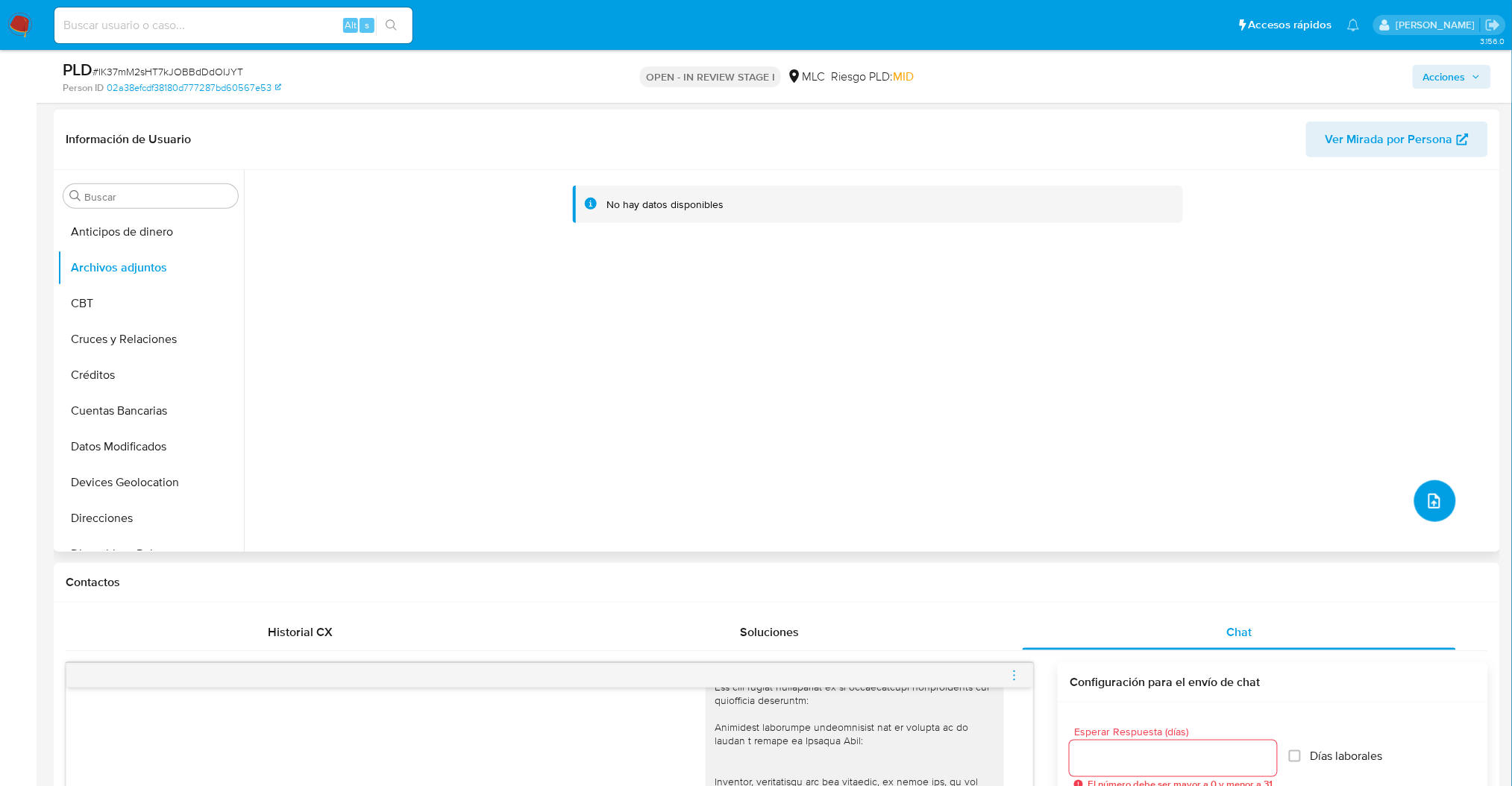
click at [1433, 493] on icon "upload-file" at bounding box center [1434, 501] width 18 height 18
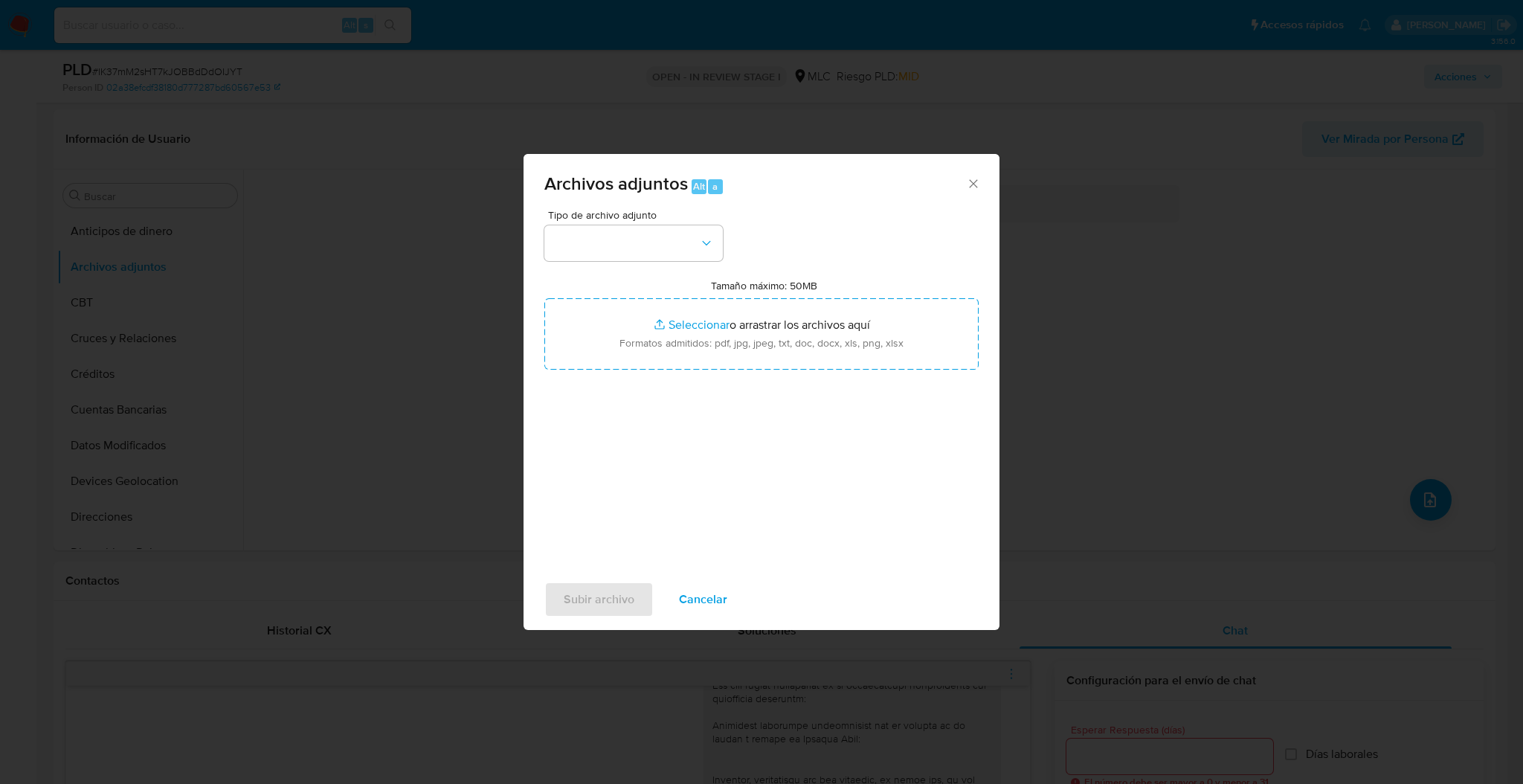
click at [672, 265] on div "Tipo de archivo adjunto Tamaño máximo: 50MB Seleccionar archivos Seleccionar o …" at bounding box center [762, 385] width 435 height 351
click at [686, 261] on button "button" at bounding box center [633, 243] width 179 height 35
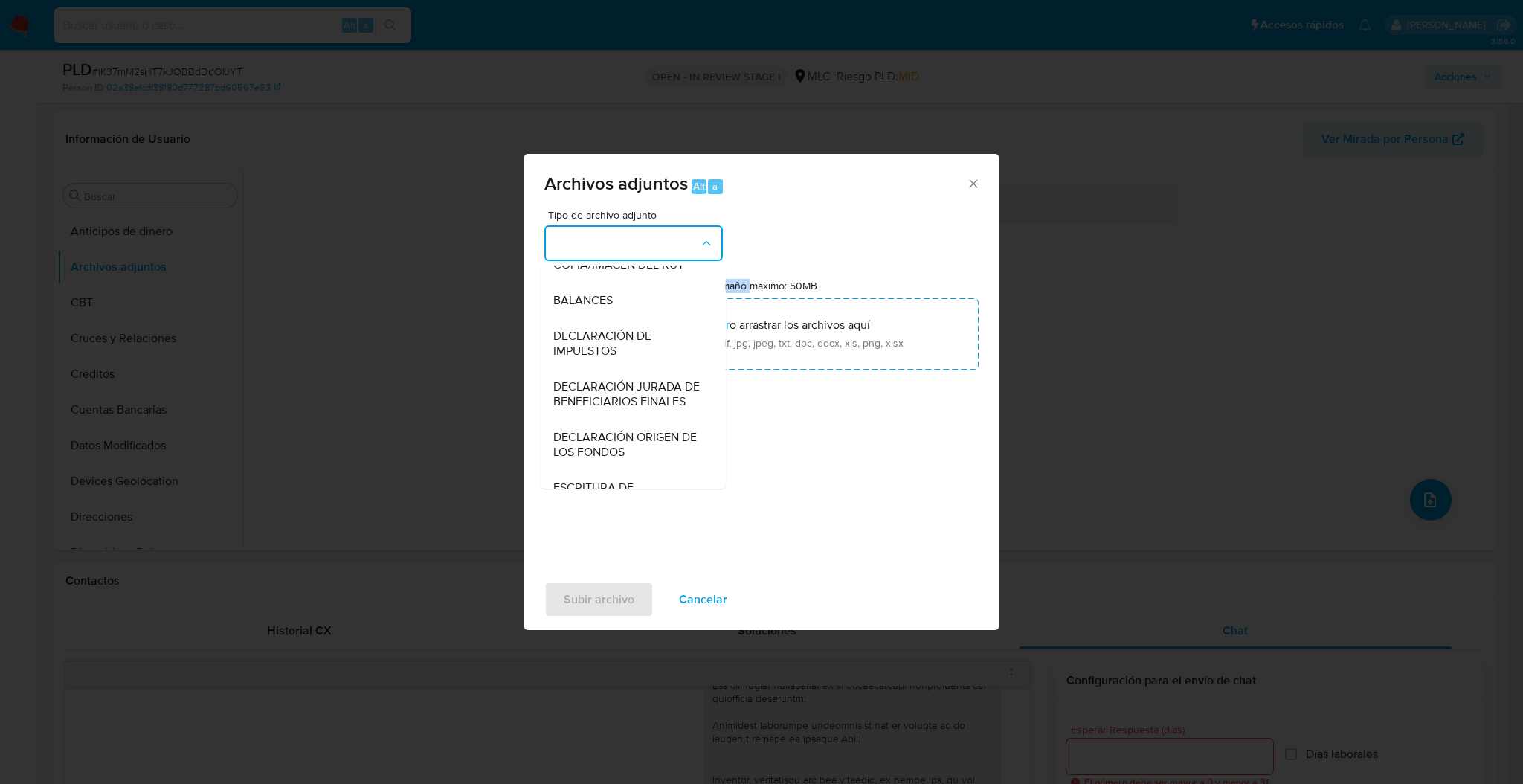
scroll to position [233, 0]
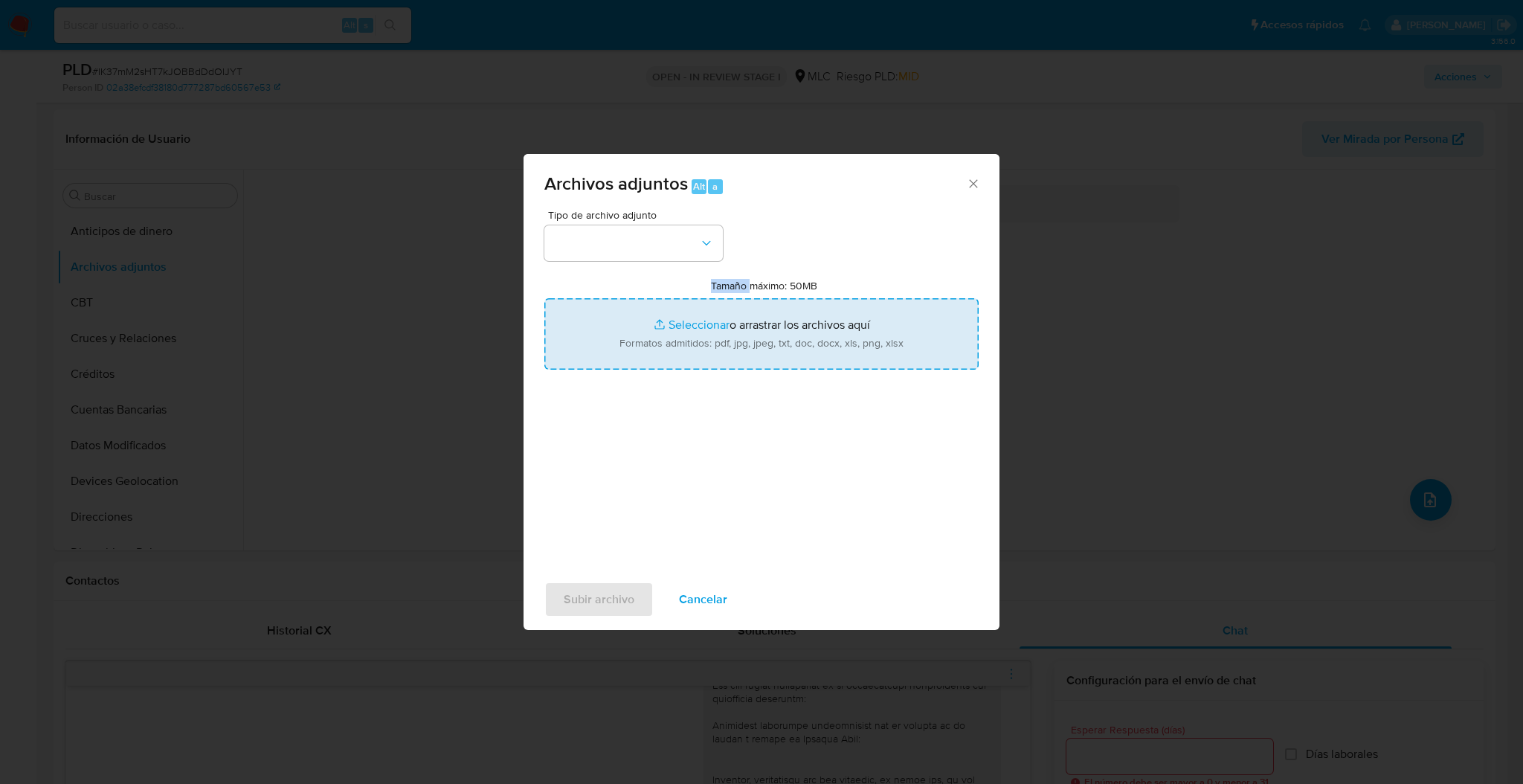
click at [727, 352] on input "Tamaño máximo: 50MB Seleccionar archivos" at bounding box center [762, 334] width 435 height 72
type input "C:\fakepath\Case Log - 464545652.pdf"
click at [835, 349] on input "Tamaño máximo: 50MB Seleccionar archivos" at bounding box center [762, 334] width 435 height 72
click at [754, 310] on input "Tamaño máximo: 50MB Seleccionar archivos" at bounding box center [762, 334] width 435 height 72
type input "C:\fakepath\464545652Movimientos.xlsx"
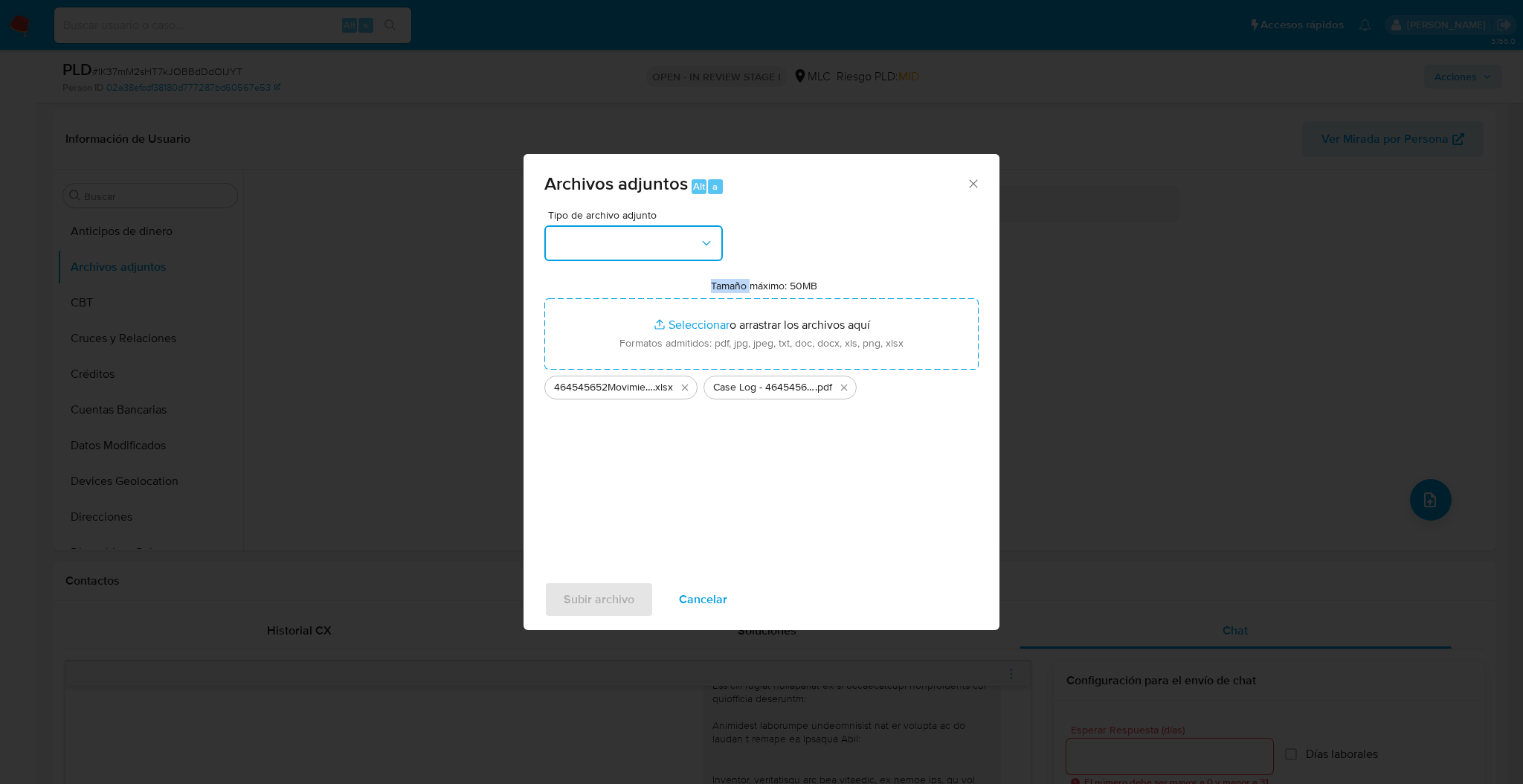
click at [664, 261] on button "button" at bounding box center [633, 243] width 179 height 35
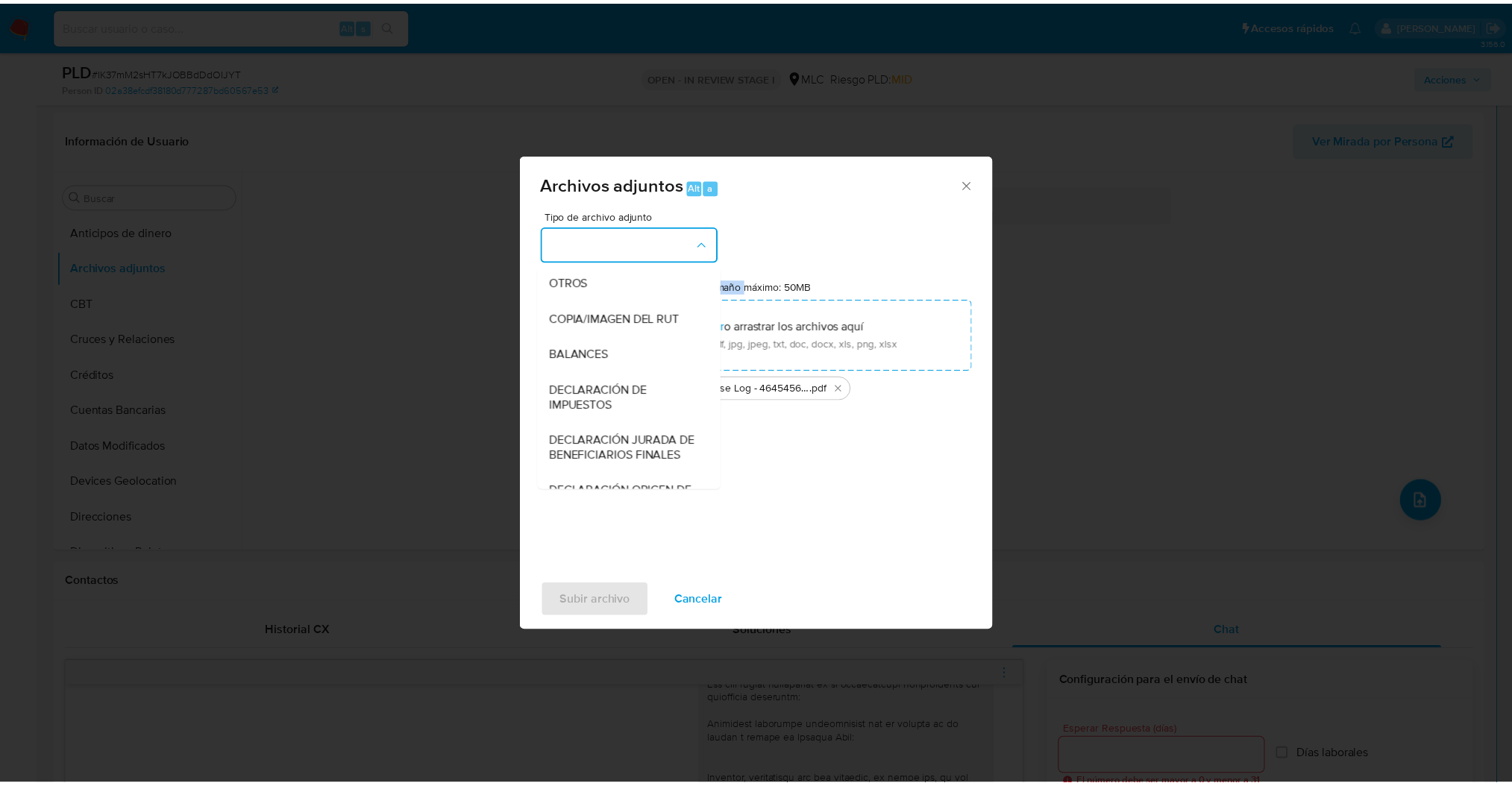
scroll to position [245, 0]
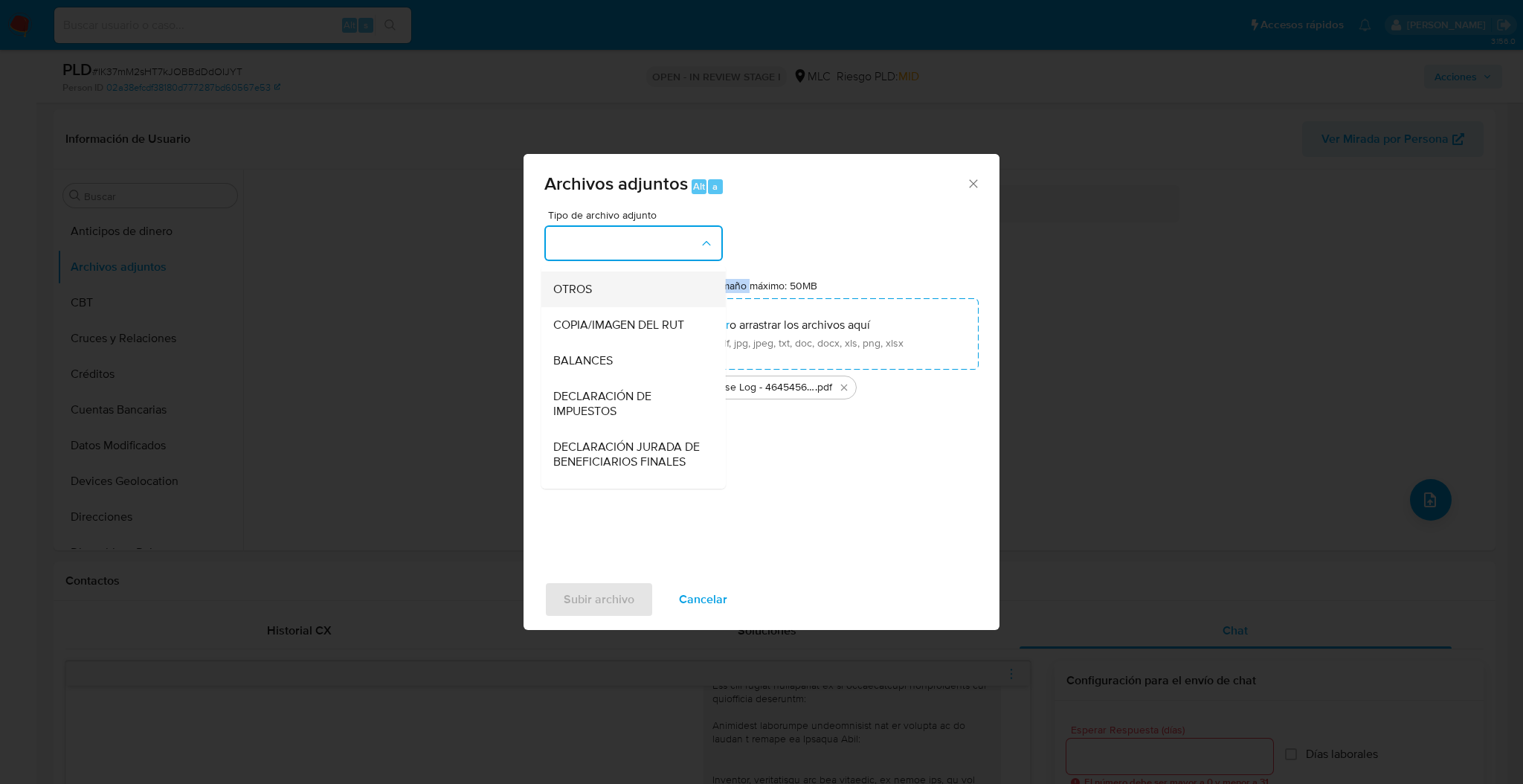
click at [649, 307] on div "OTROS" at bounding box center [629, 288] width 151 height 35
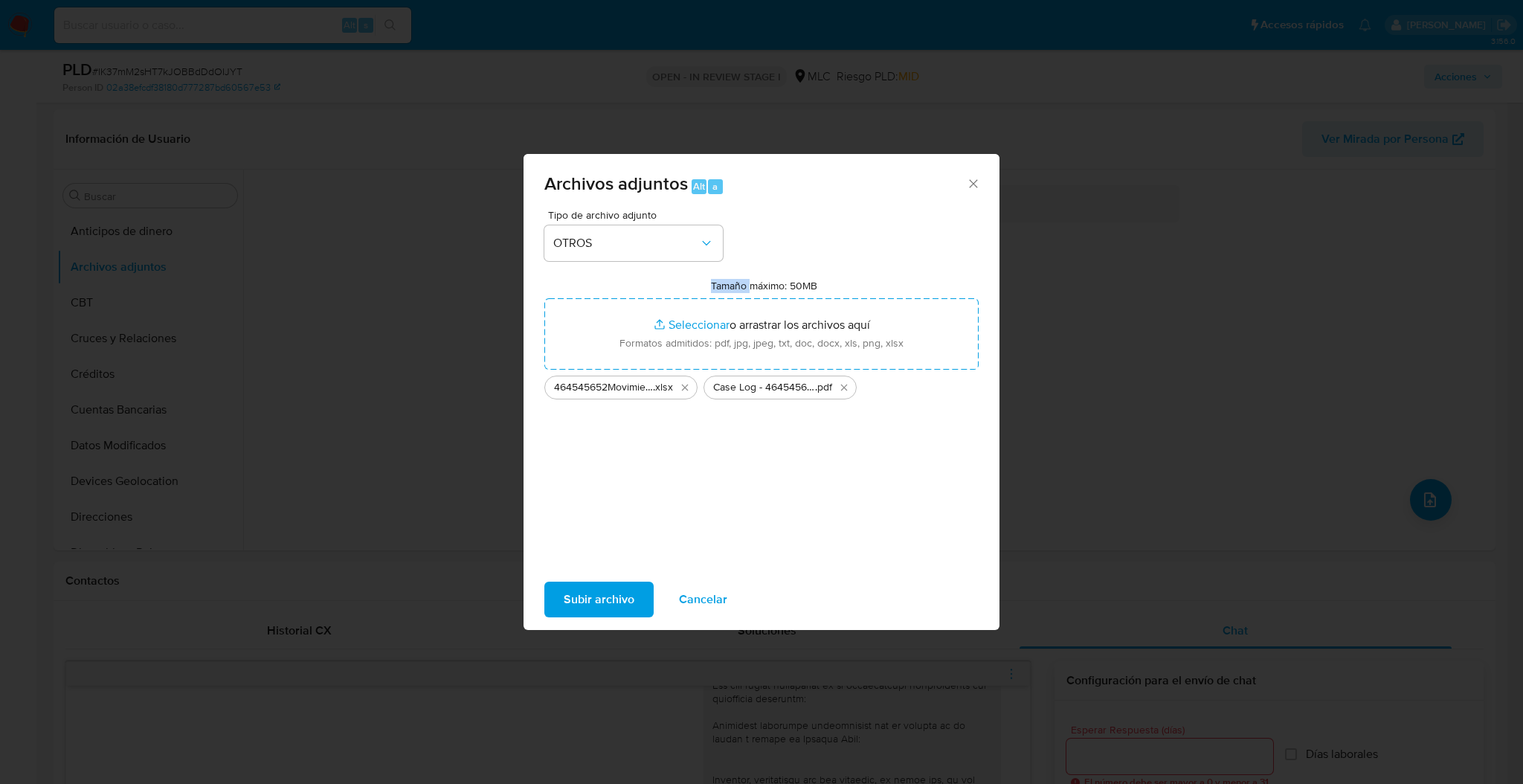
click at [603, 602] on span "Subir archivo" at bounding box center [600, 599] width 71 height 32
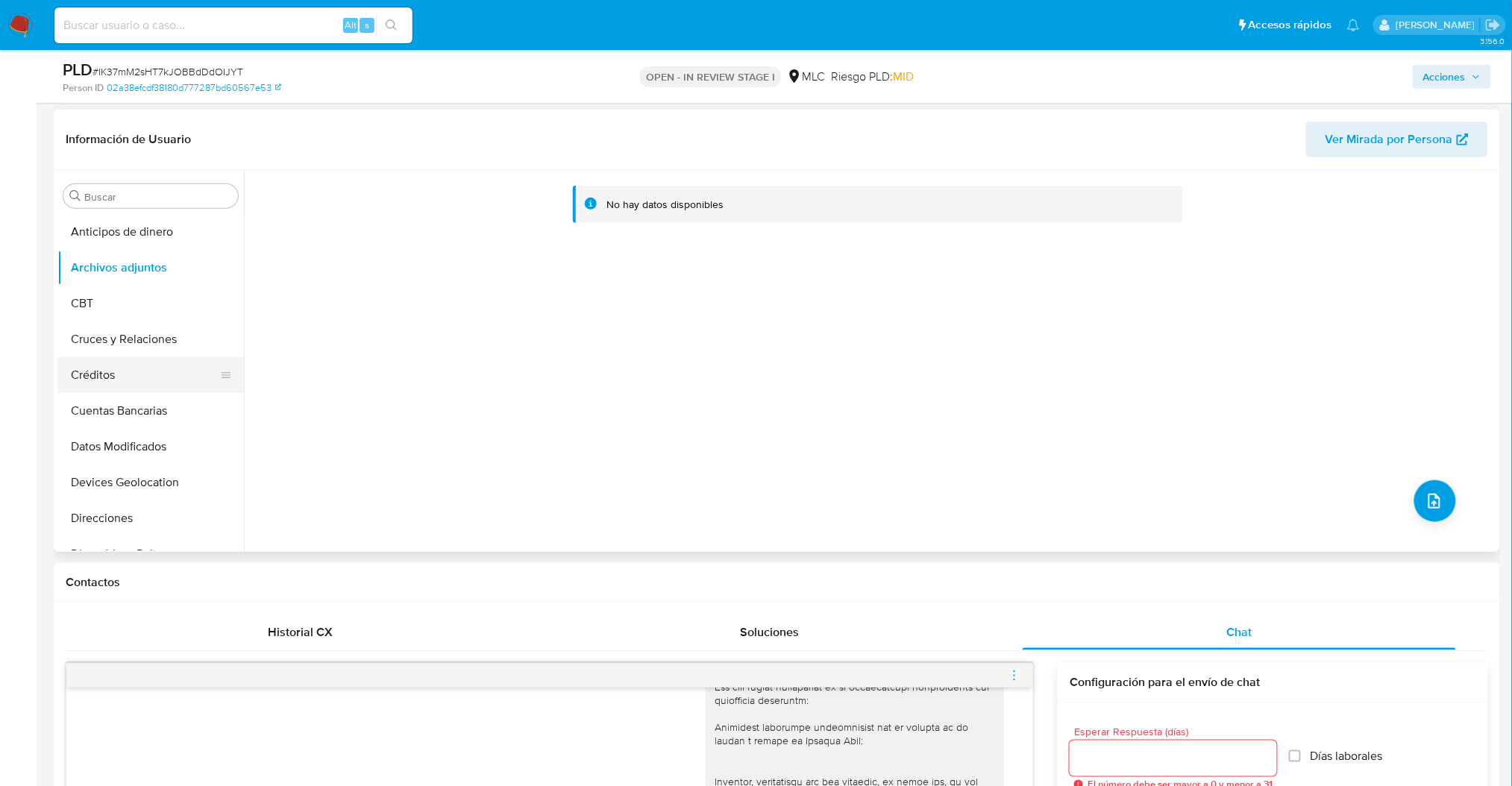
click at [156, 381] on button "Créditos" at bounding box center [144, 375] width 174 height 35
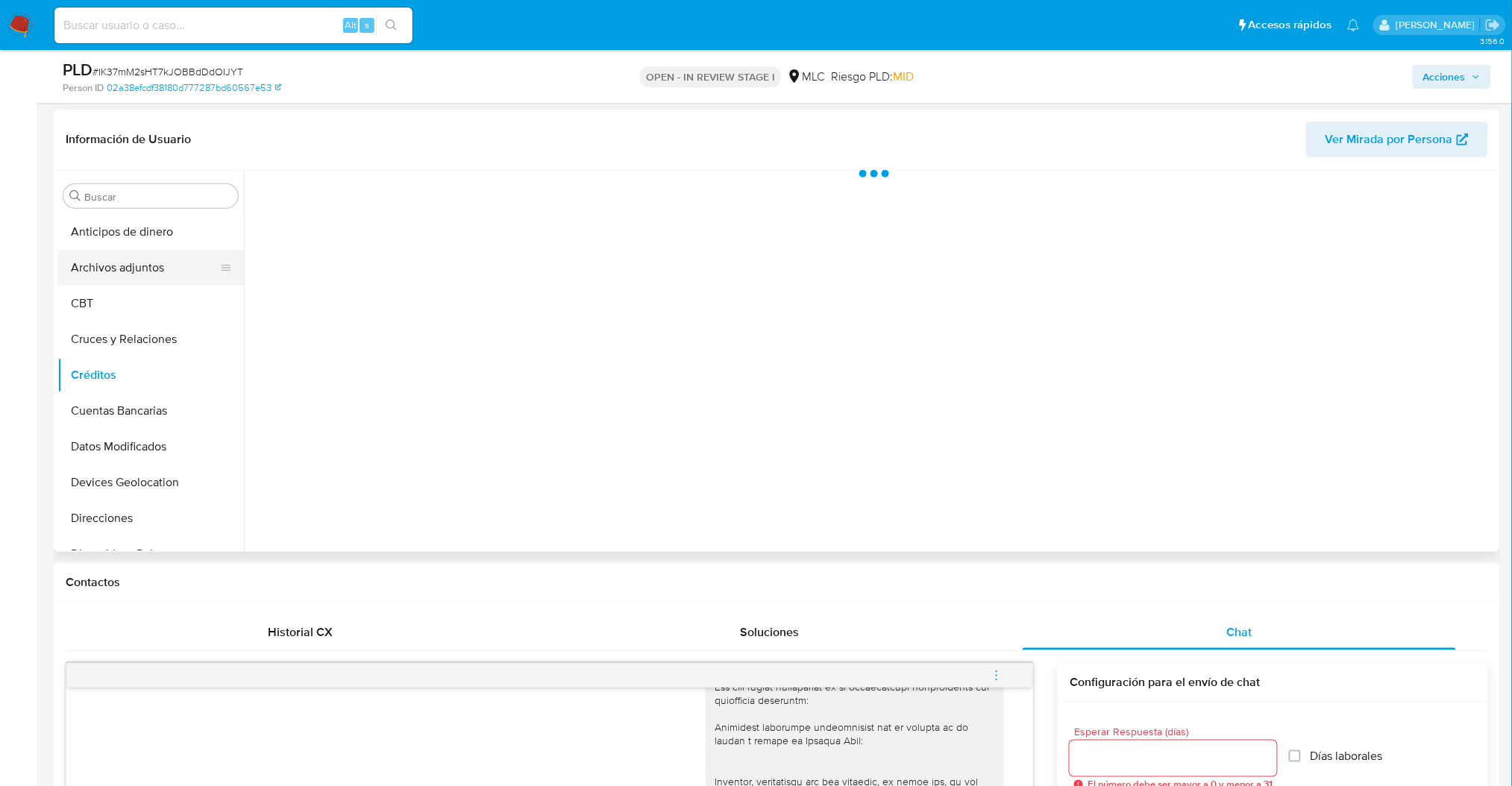
click at [155, 280] on button "Archivos adjuntos" at bounding box center [144, 267] width 174 height 35
click at [1454, 72] on span "Acciones" at bounding box center [1444, 77] width 42 height 24
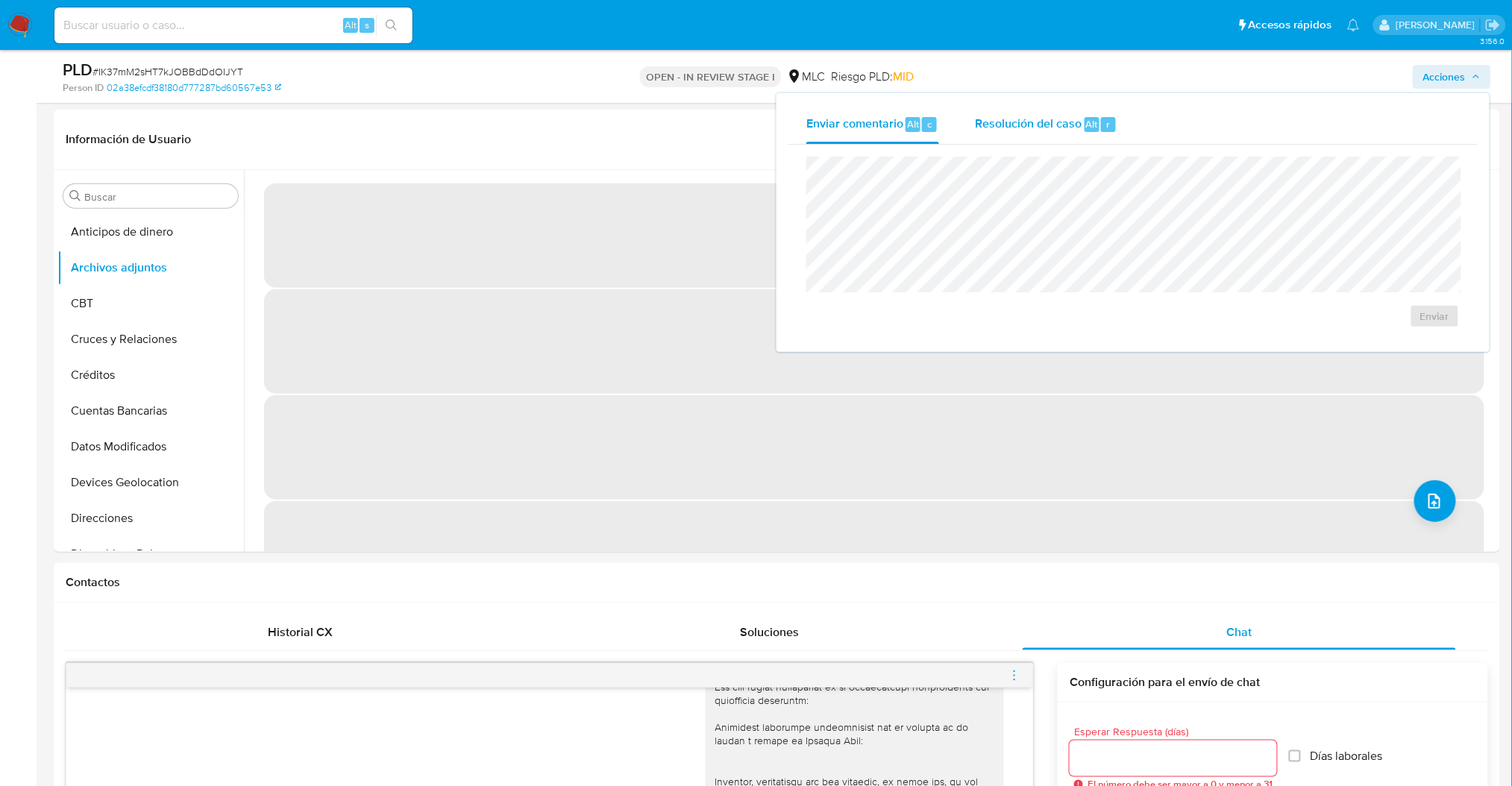
click at [1046, 128] on span "Resolución del caso" at bounding box center [1028, 123] width 106 height 17
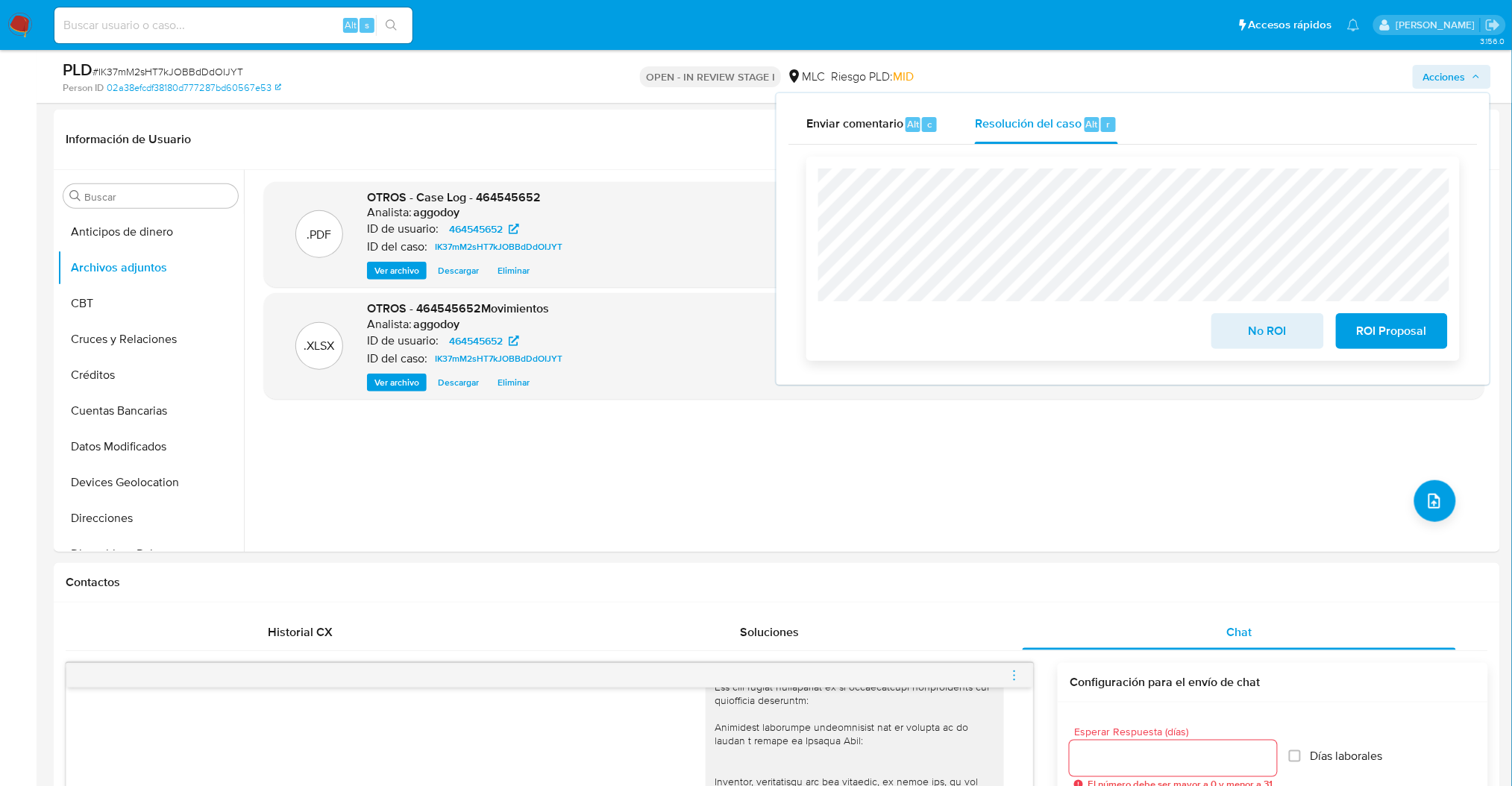
click at [1410, 326] on span "ROI Proposal" at bounding box center [1391, 331] width 73 height 32
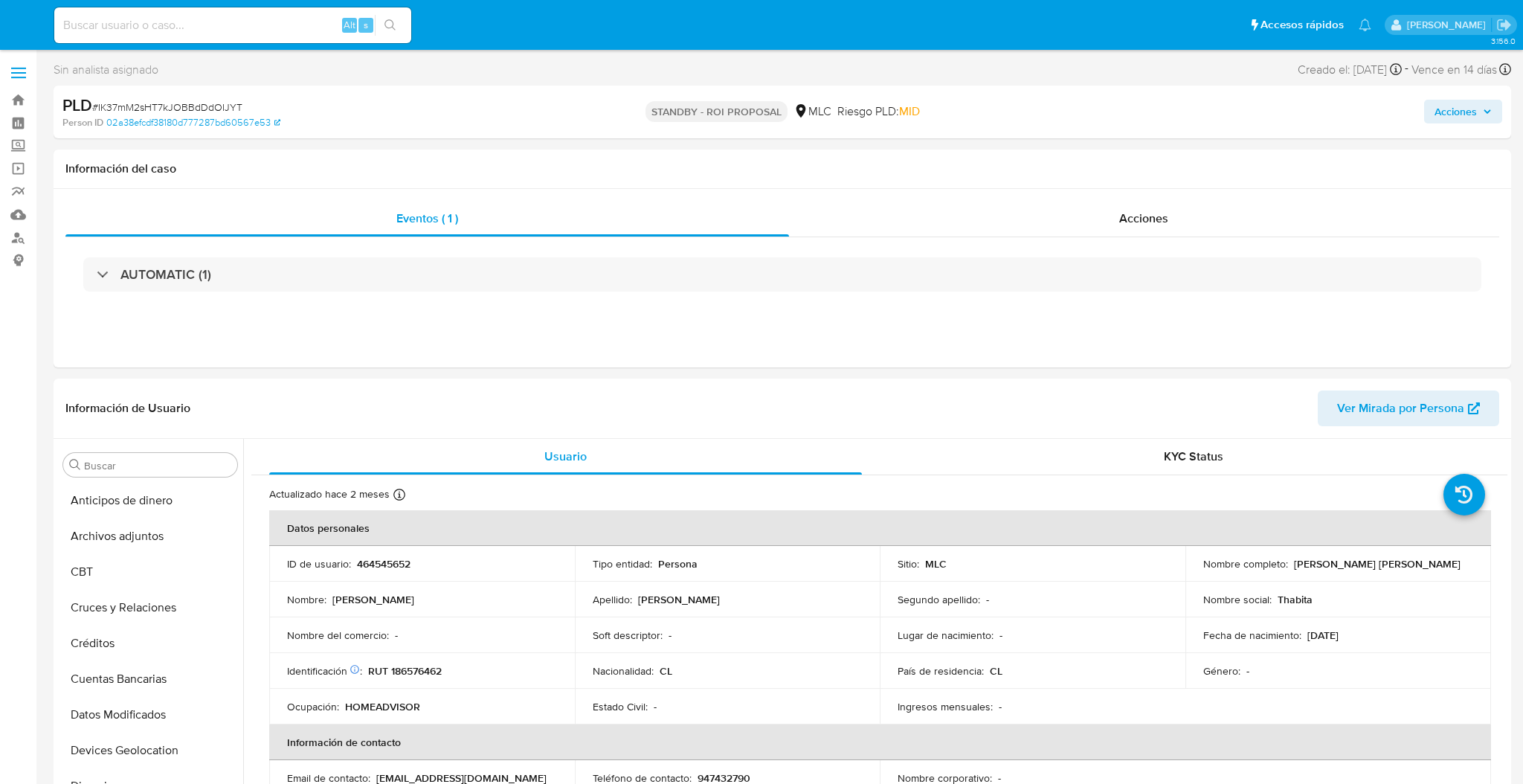
select select "10"
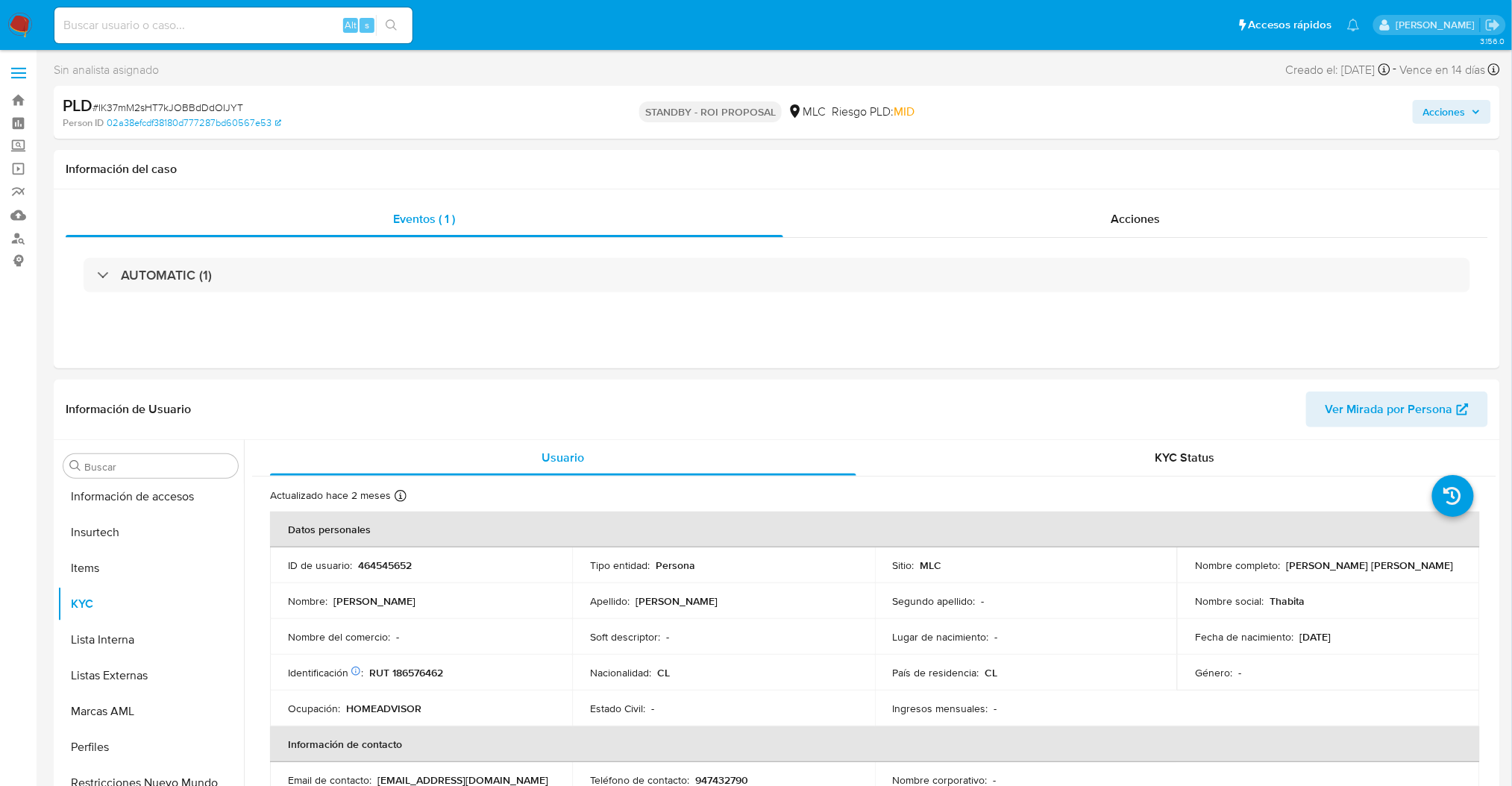
scroll to position [629, 0]
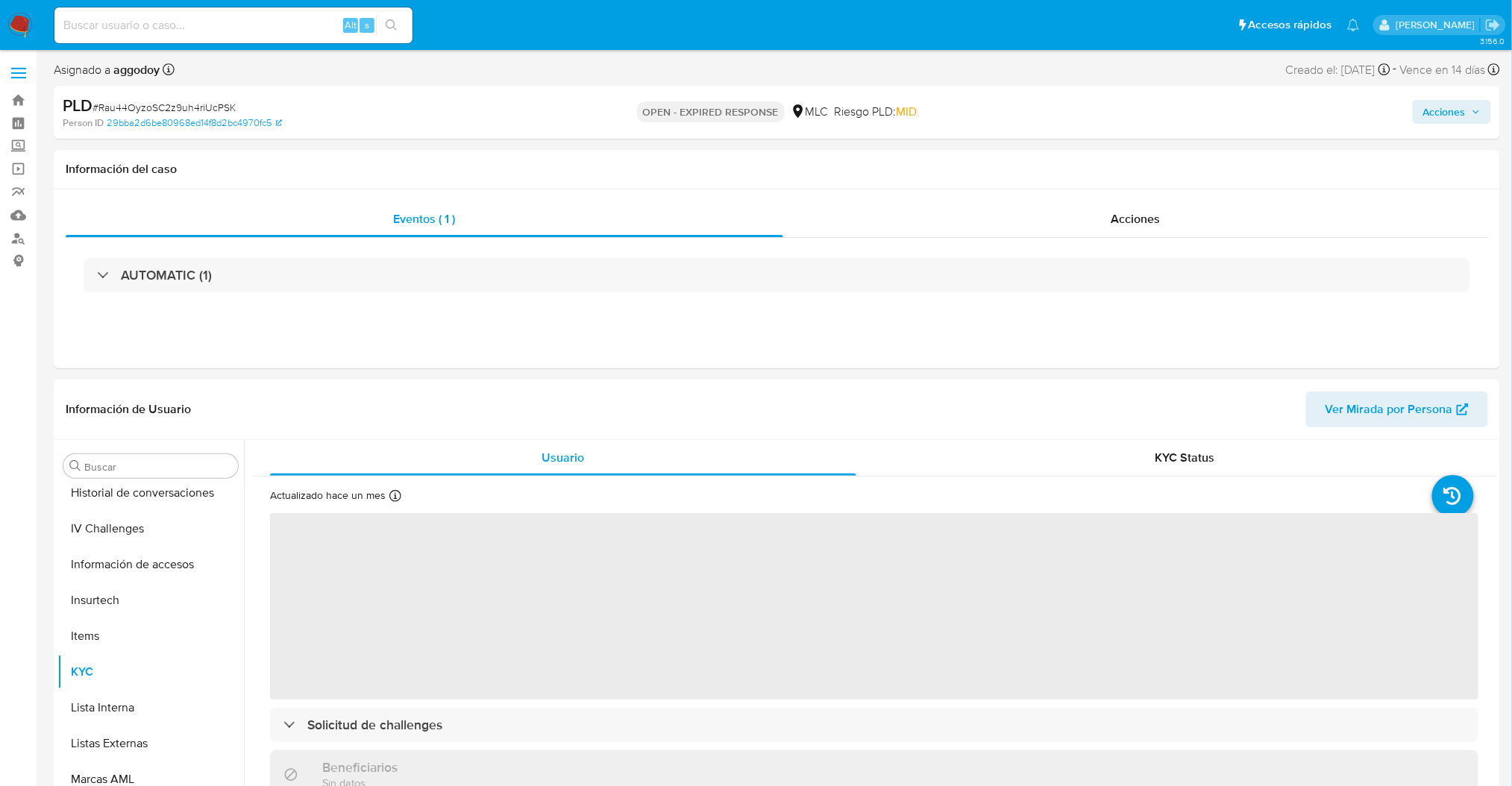
scroll to position [629, 0]
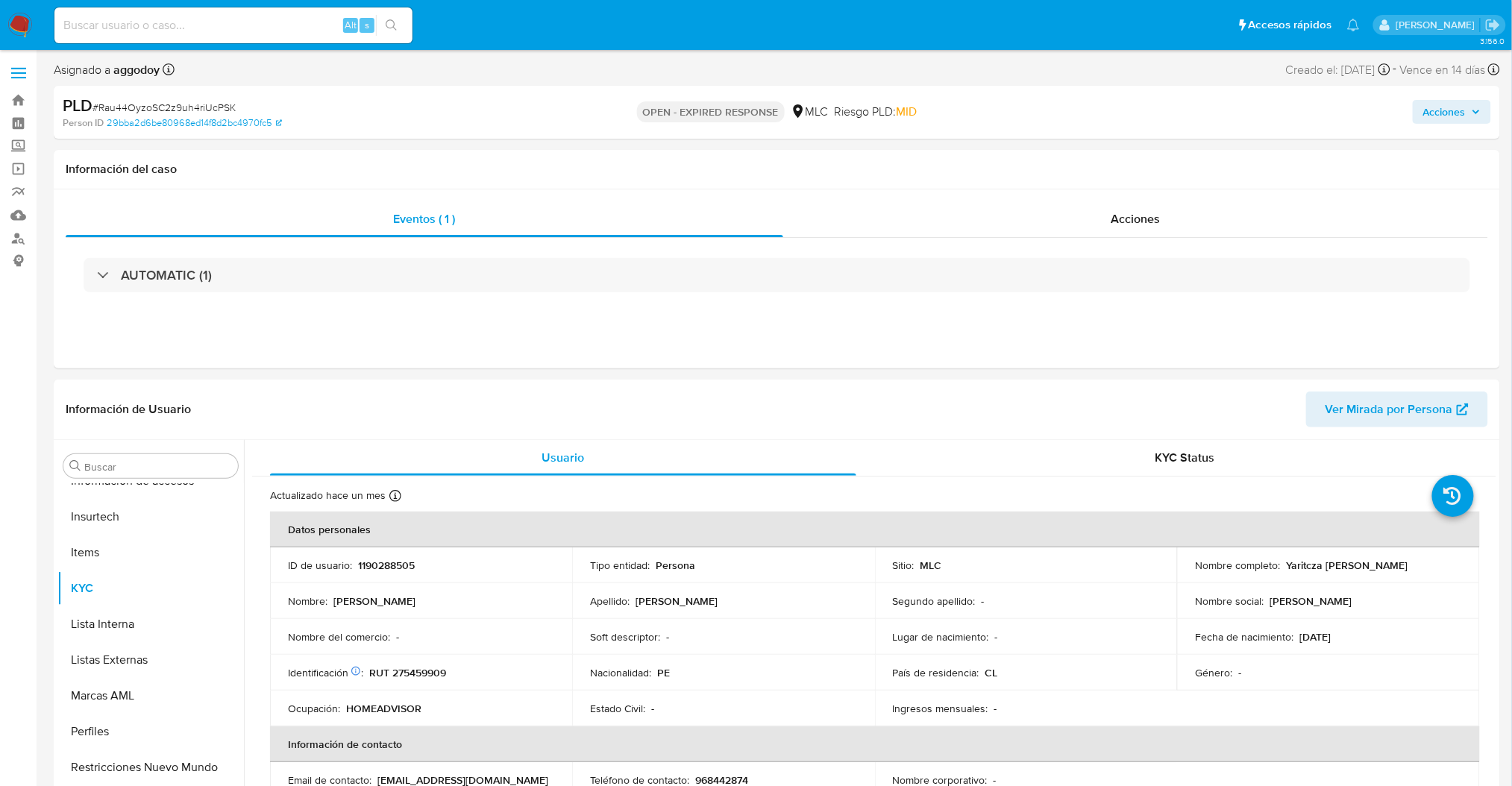
select select "10"
click at [381, 563] on p "1190288505" at bounding box center [386, 566] width 57 height 14
drag, startPoint x: 381, startPoint y: 563, endPoint x: 187, endPoint y: 96, distance: 505.7
click at [187, 96] on div "PLD # Rau44OyzoSC2z9uh4riUcPSK" at bounding box center [298, 106] width 471 height 23
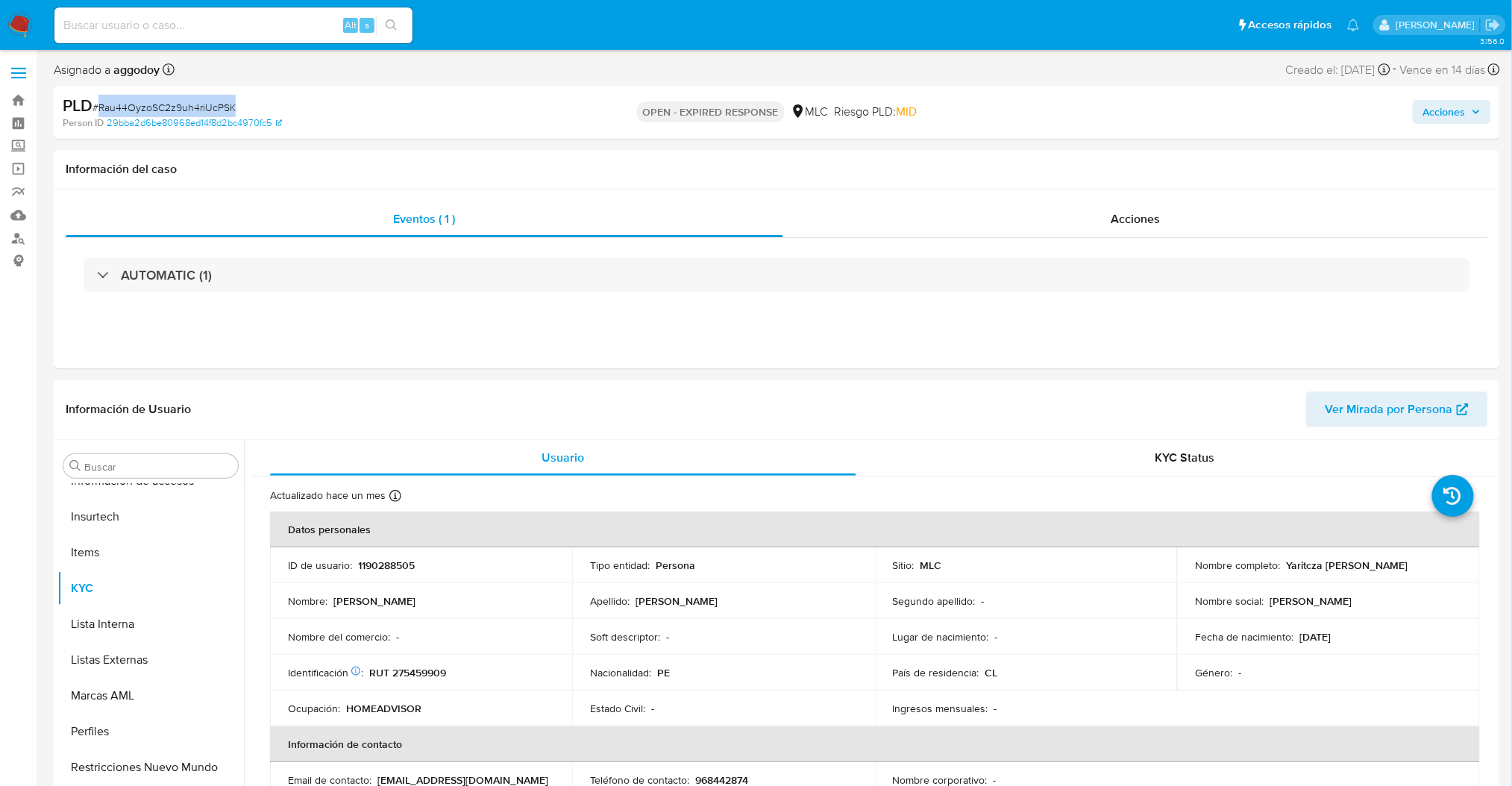
click at [187, 96] on div "PLD # Rau44OyzoSC2z9uh4riUcPSK" at bounding box center [298, 106] width 471 height 23
copy span "Rau44OyzoSC2z9uh4riUcPSK"
click at [389, 565] on p "1190288505" at bounding box center [386, 566] width 57 height 14
copy p "1190288505"
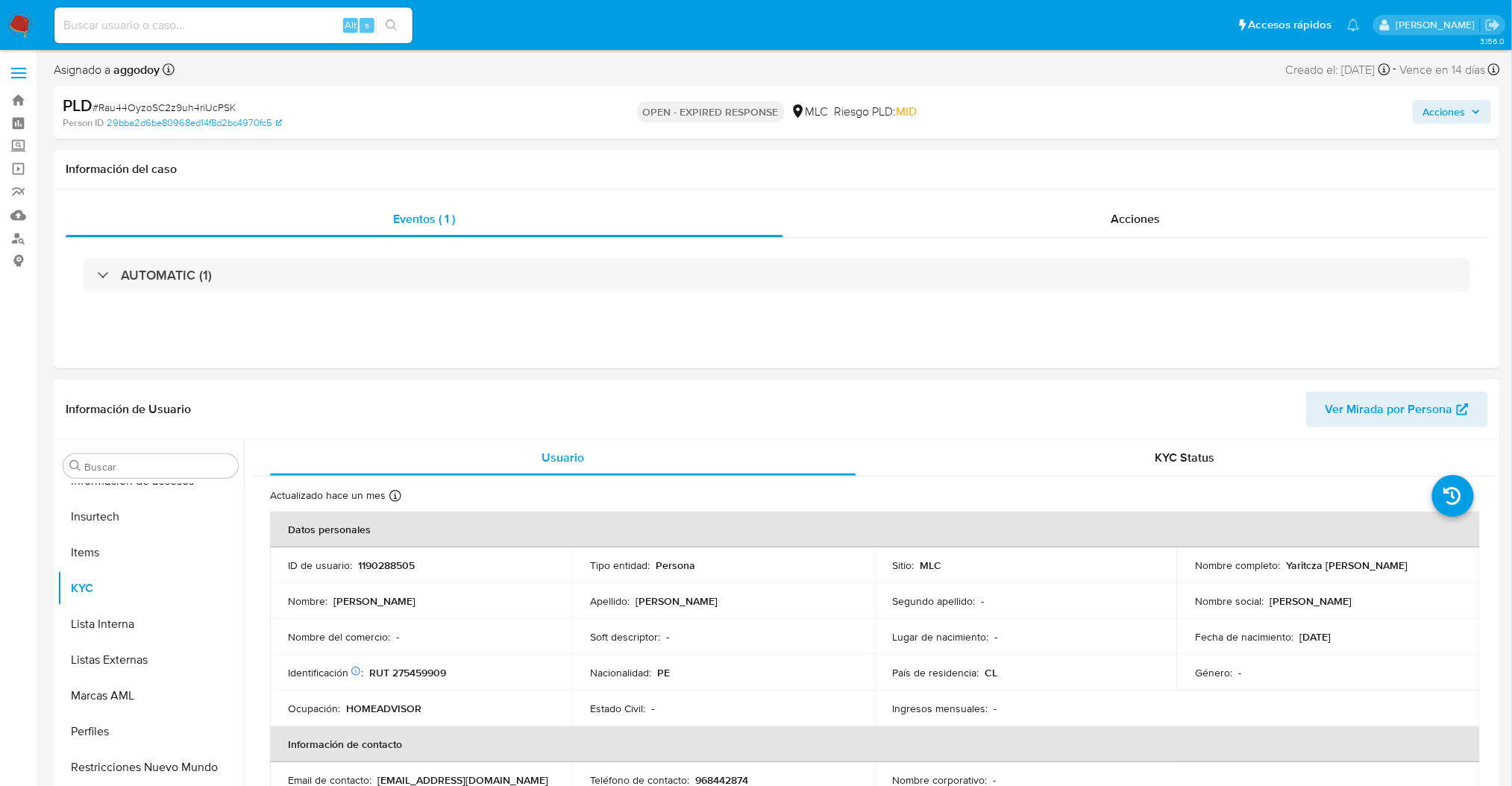
click at [436, 673] on p "RUT 275459909" at bounding box center [408, 673] width 77 height 14
copy p "275459909"
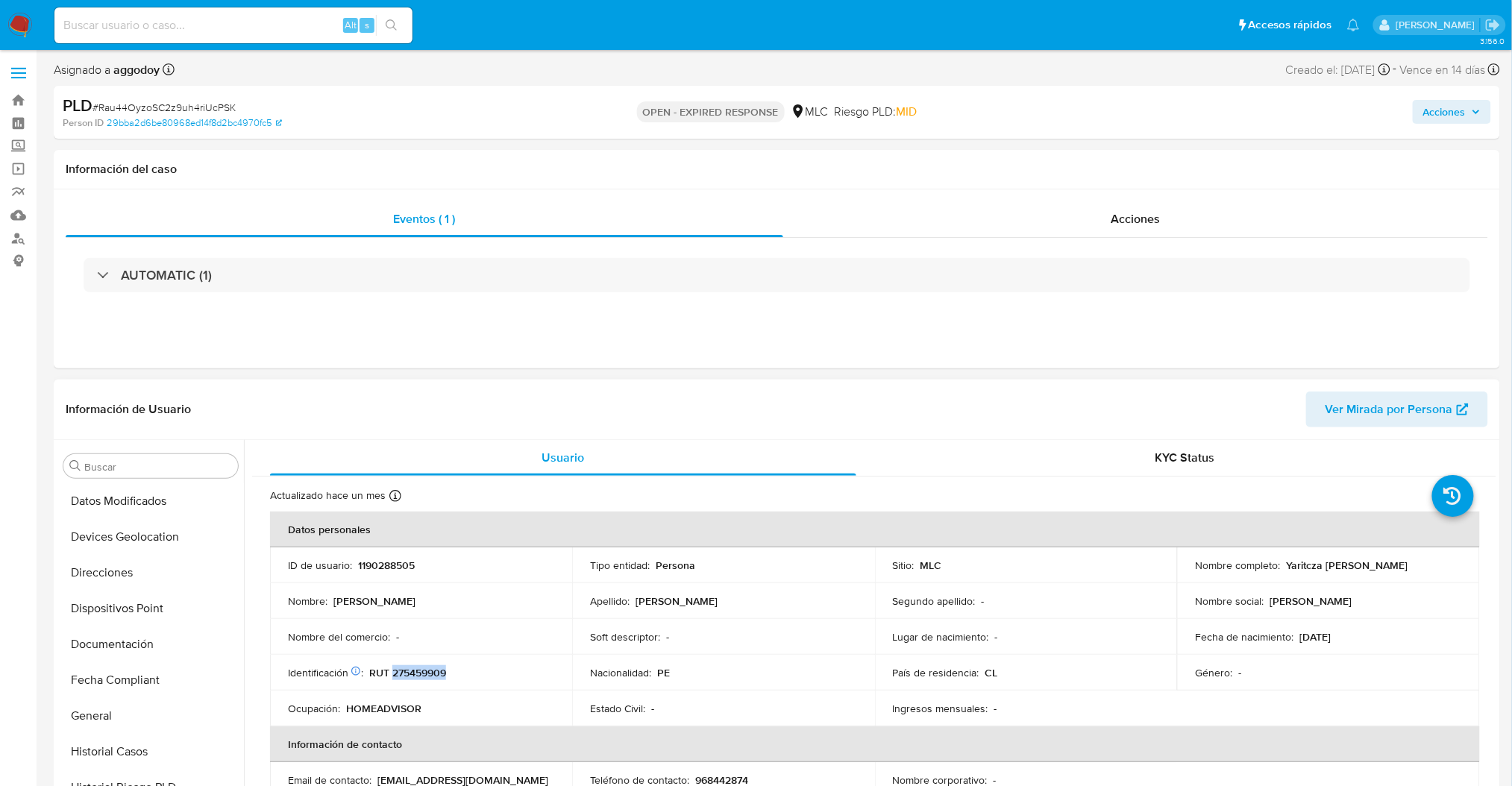
scroll to position [195, 0]
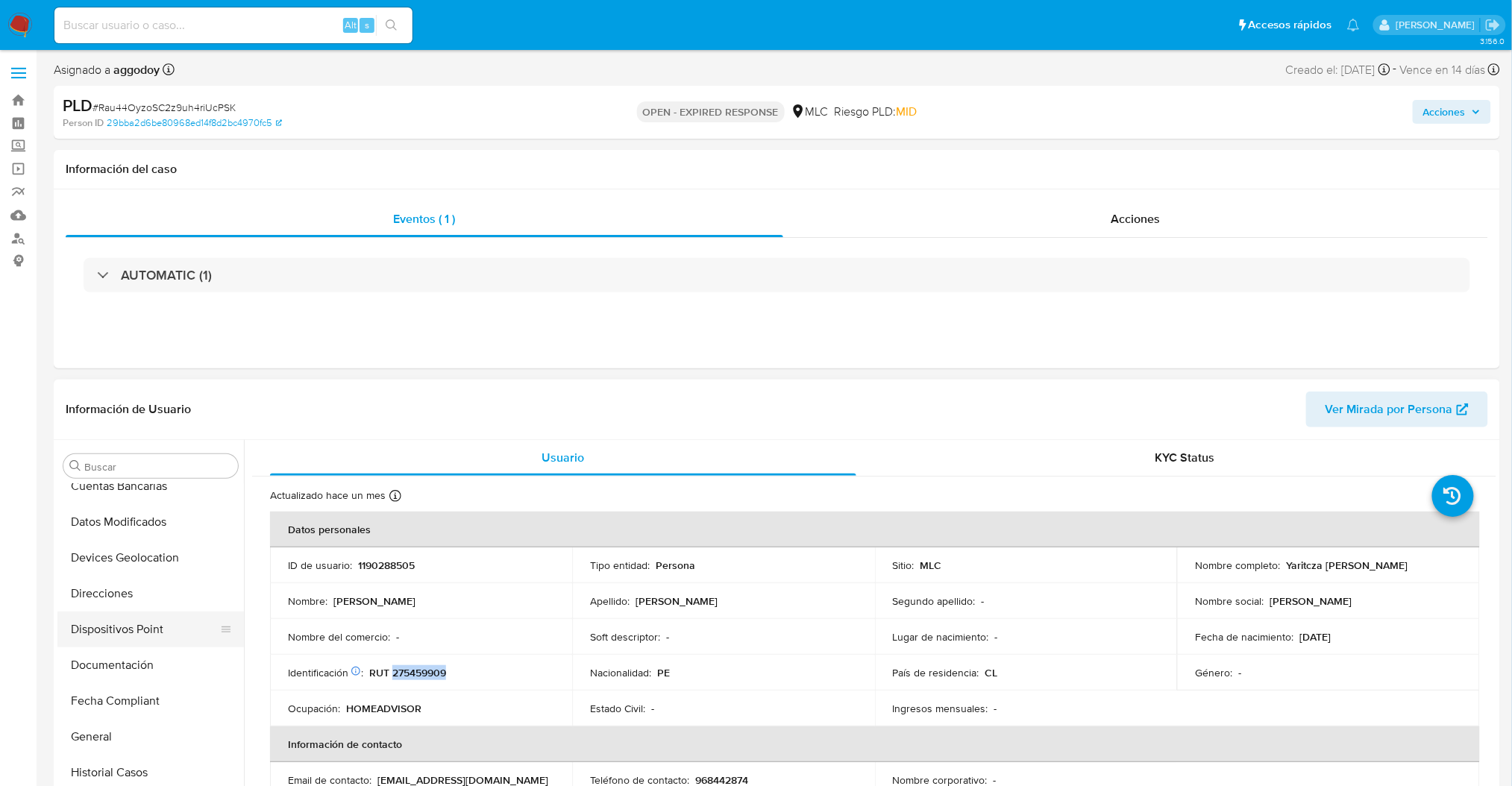
click at [170, 643] on button "Dispositivos Point" at bounding box center [144, 629] width 174 height 35
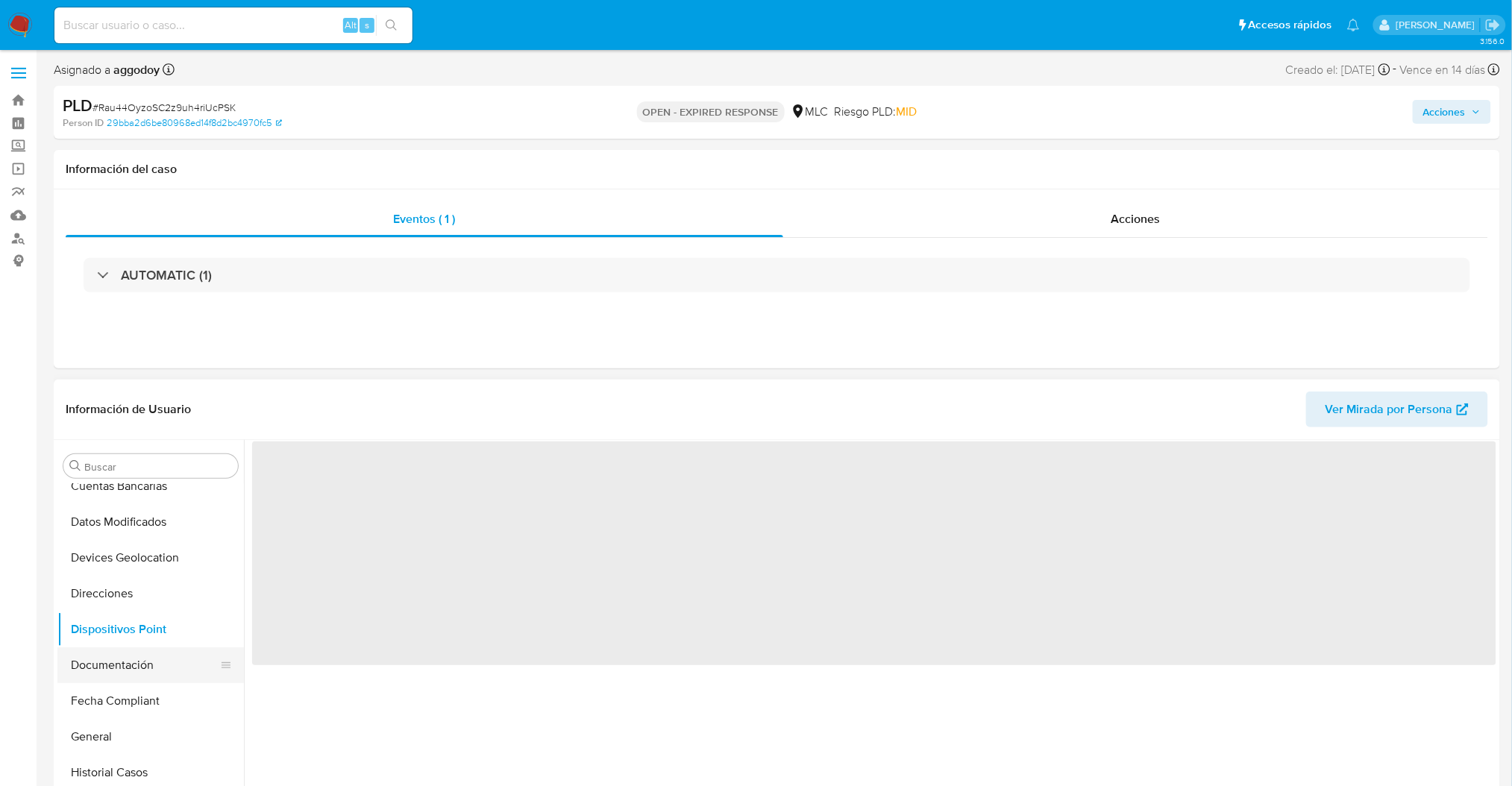
click at [157, 652] on button "Documentación" at bounding box center [144, 664] width 174 height 35
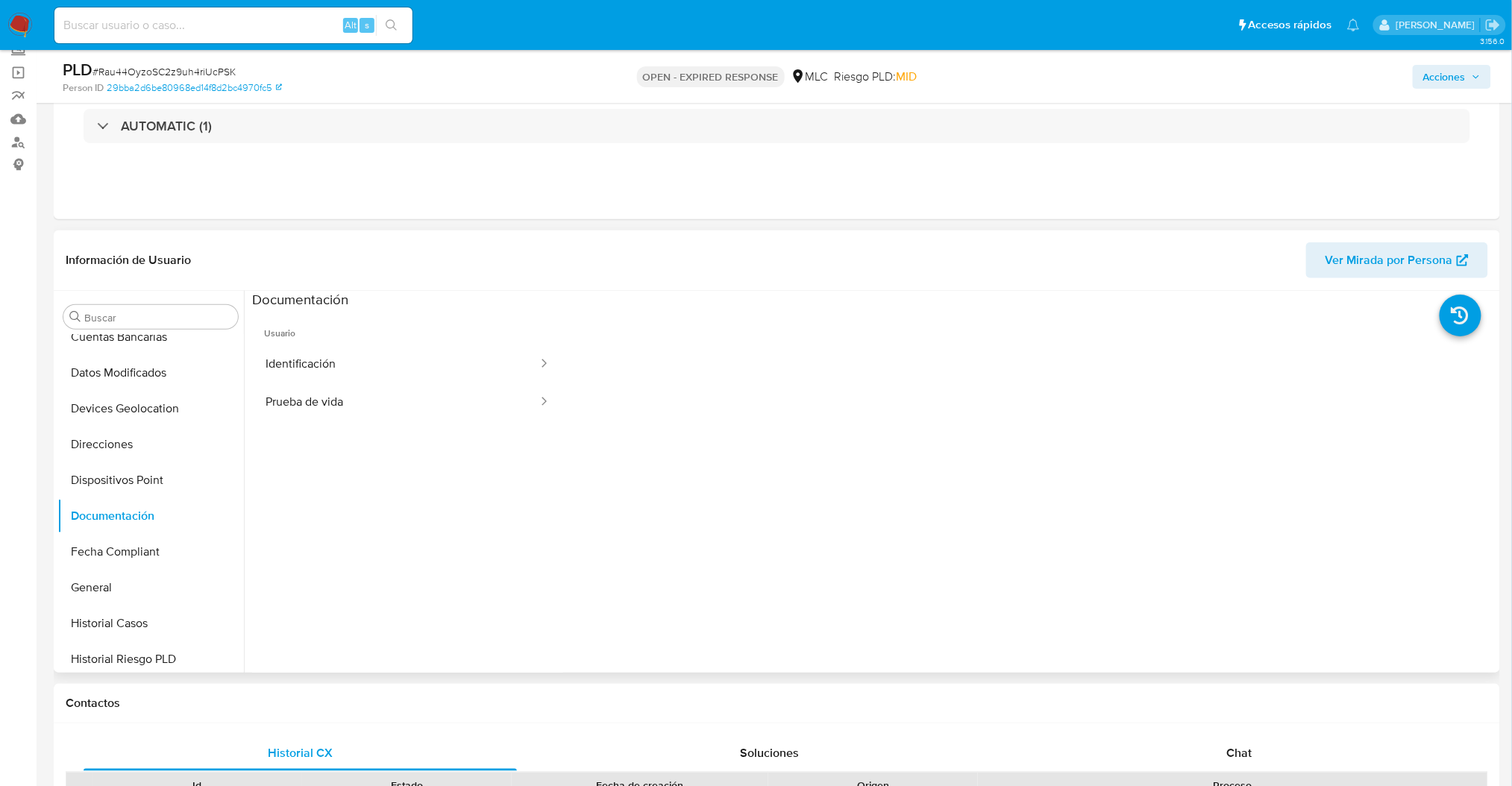
scroll to position [0, 0]
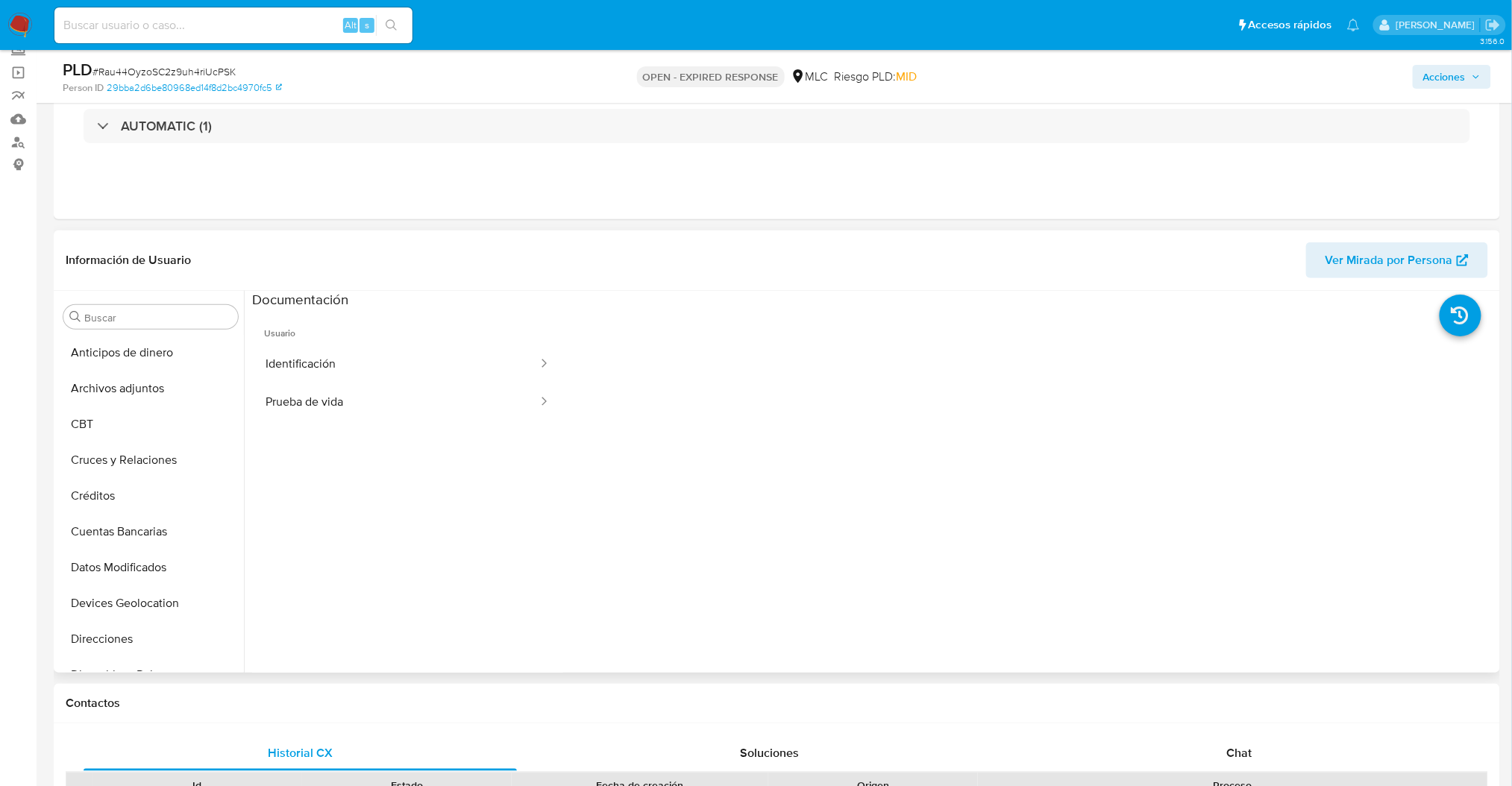
click at [919, 520] on div at bounding box center [1029, 548] width 933 height 477
click at [292, 411] on button "Prueba de vida" at bounding box center [396, 402] width 287 height 38
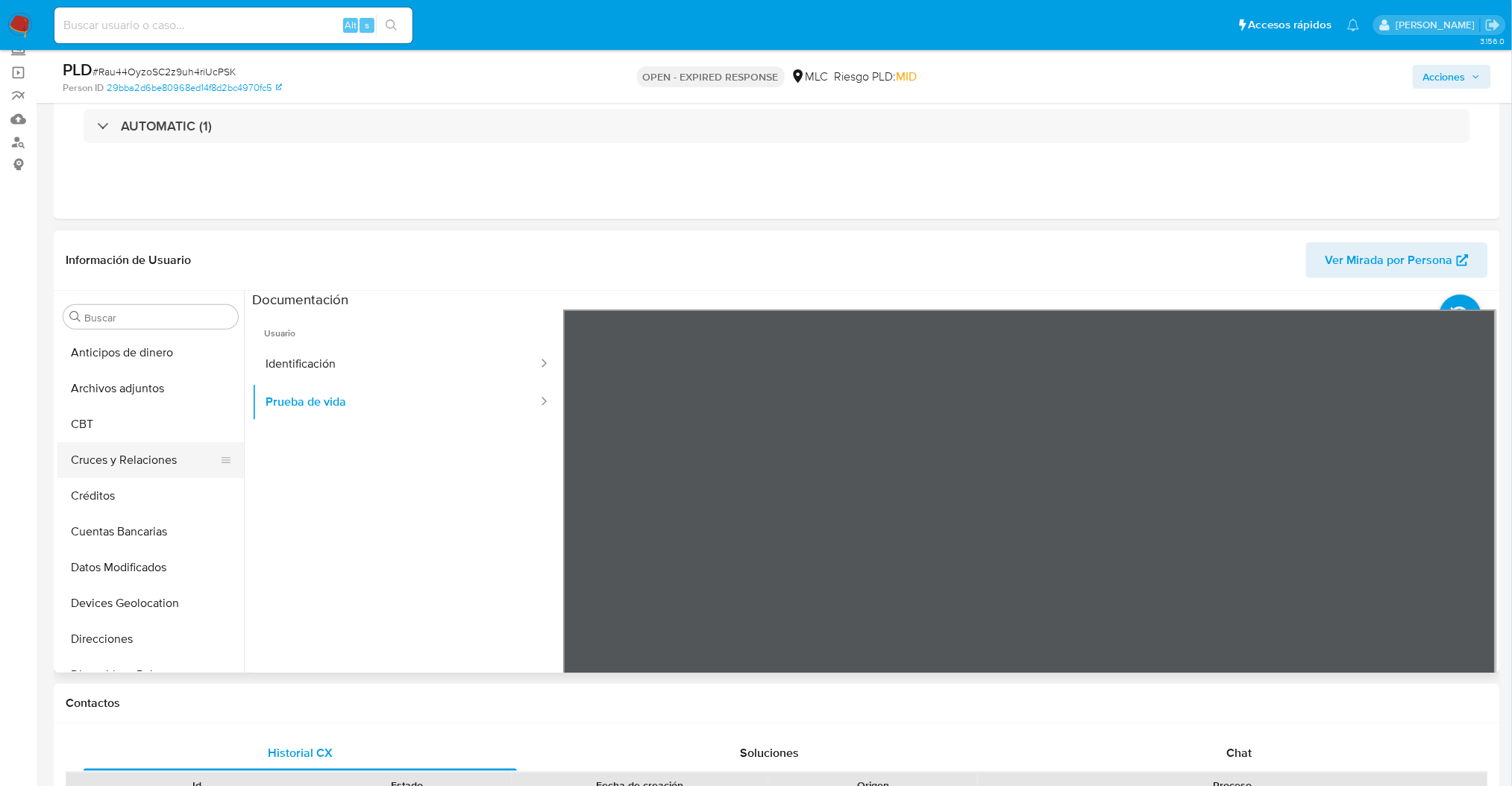
click at [116, 468] on button "Cruces y Relaciones" at bounding box center [144, 460] width 174 height 35
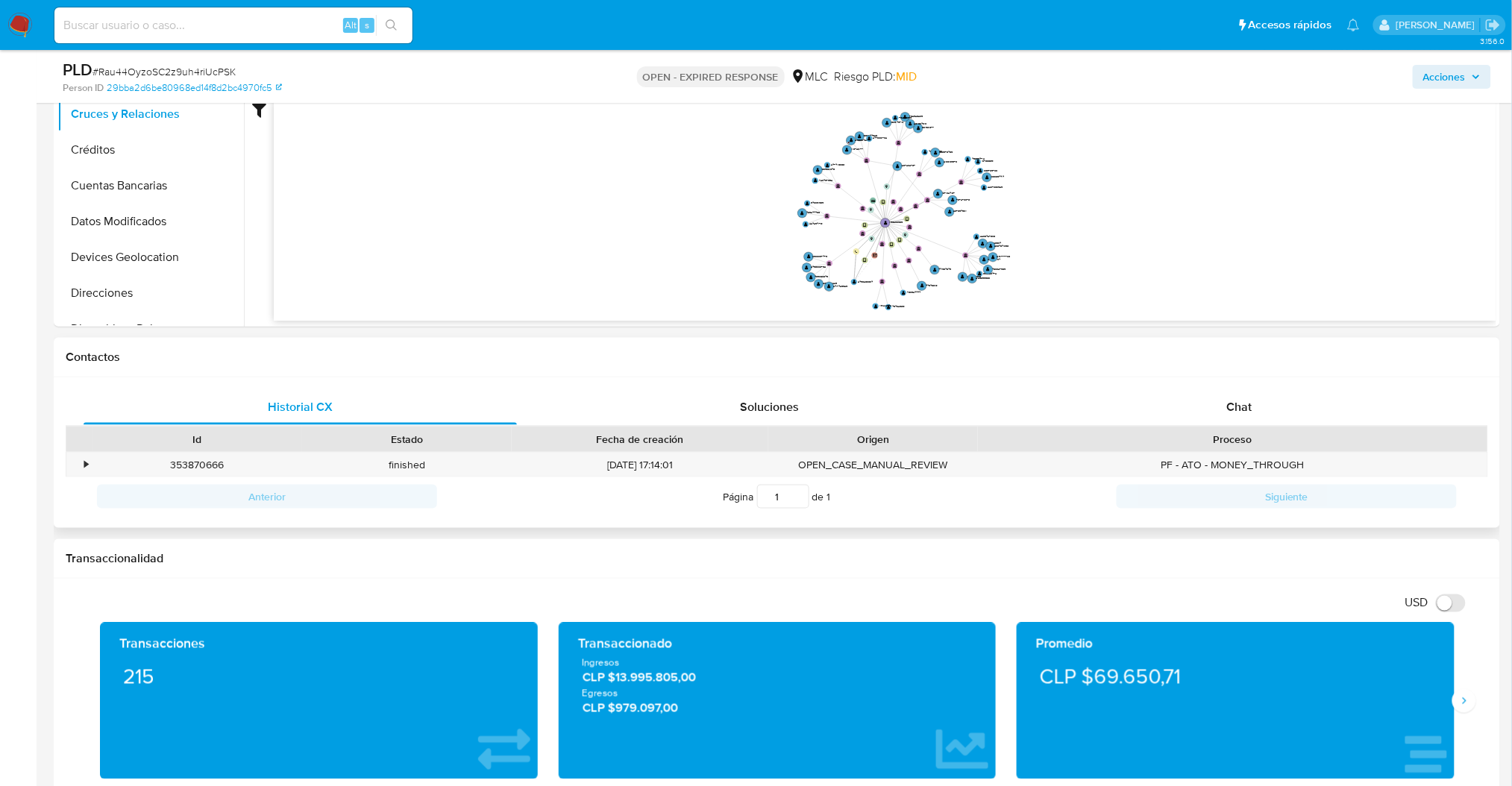
scroll to position [439, 0]
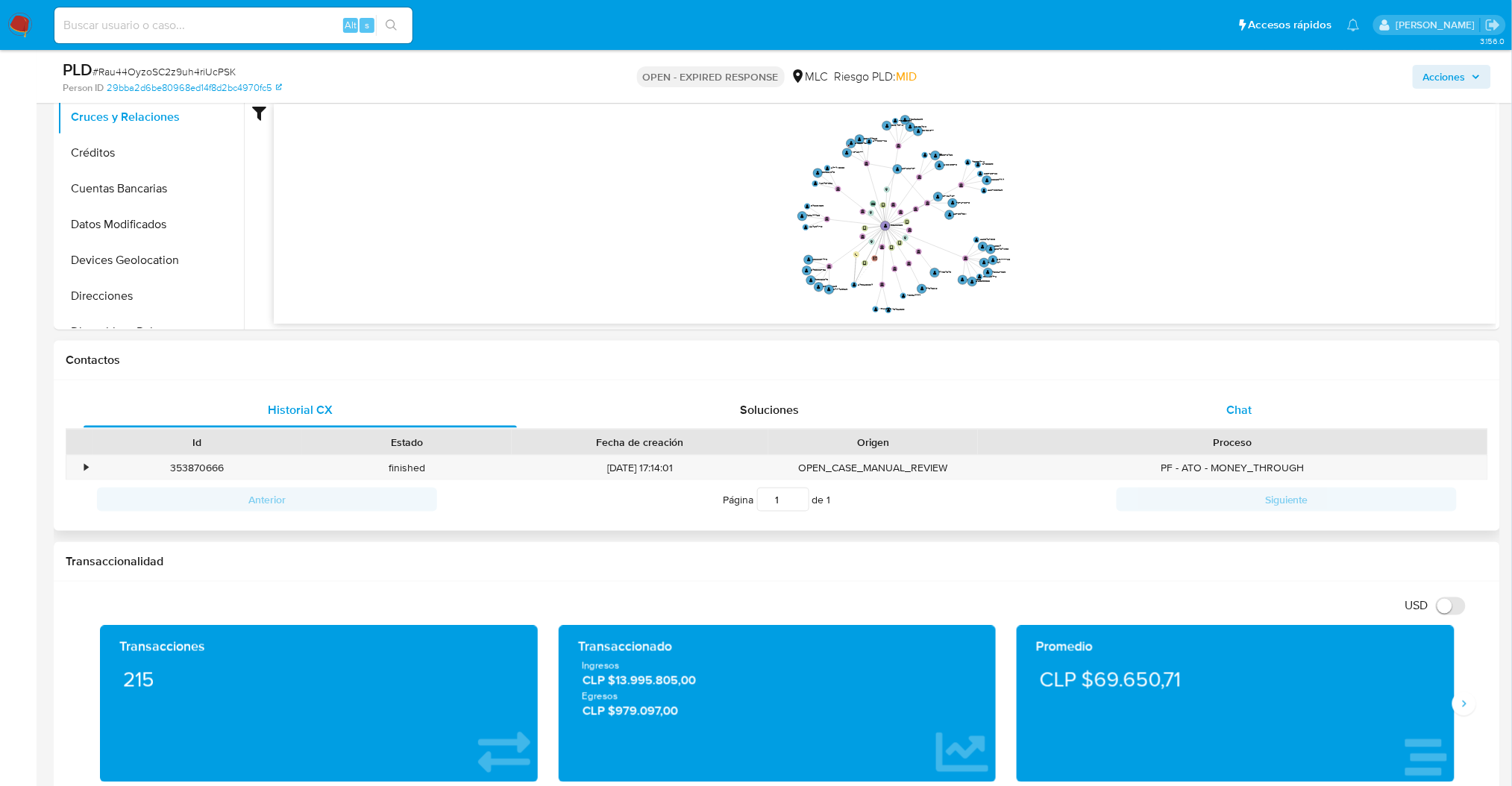
click at [1277, 419] on div "Chat" at bounding box center [1239, 409] width 434 height 35
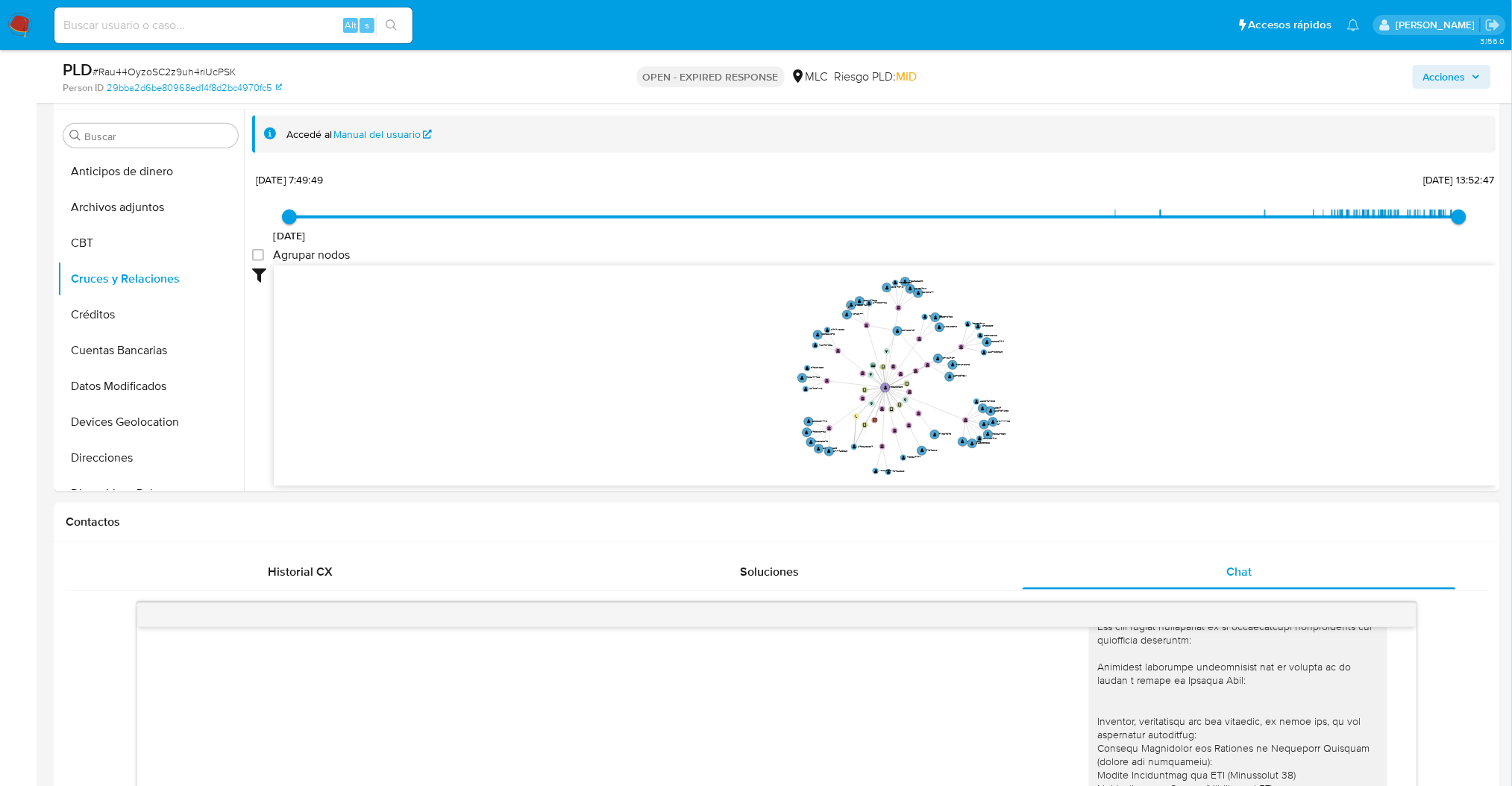
scroll to position [45, 0]
